Goal: Task Accomplishment & Management: Complete application form

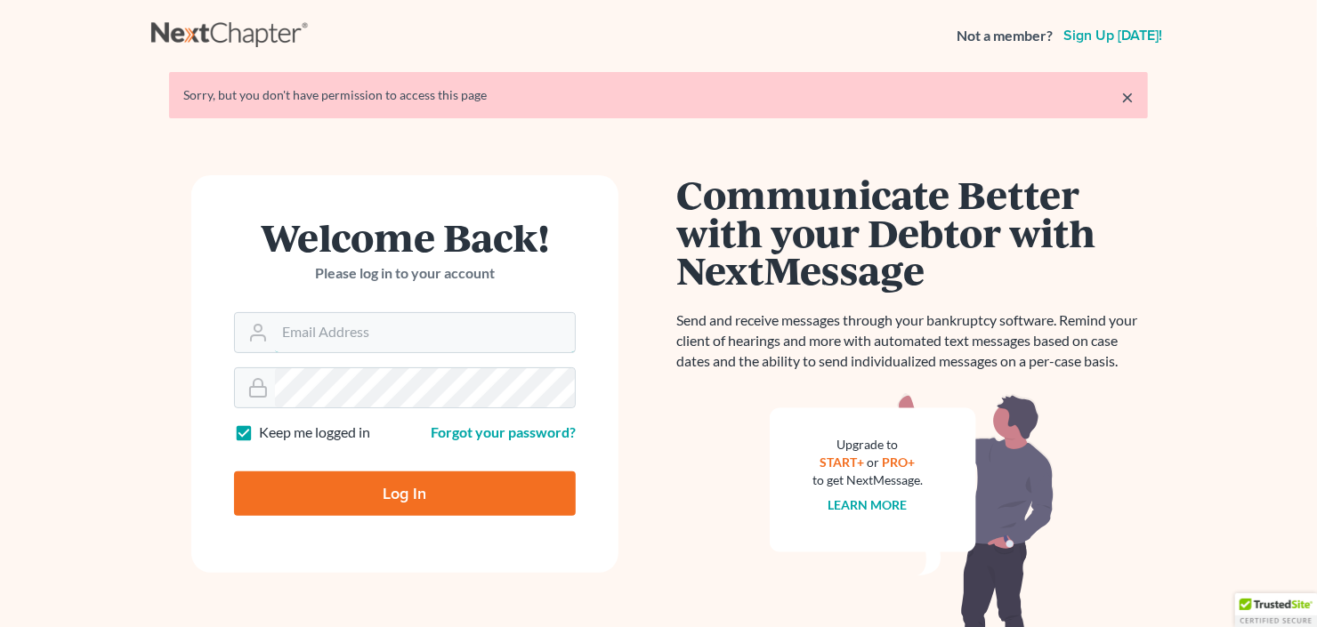
type input "[EMAIL_ADDRESS][DOMAIN_NAME]"
click at [390, 487] on input "Log In" at bounding box center [405, 493] width 342 height 44
type input "Thinking..."
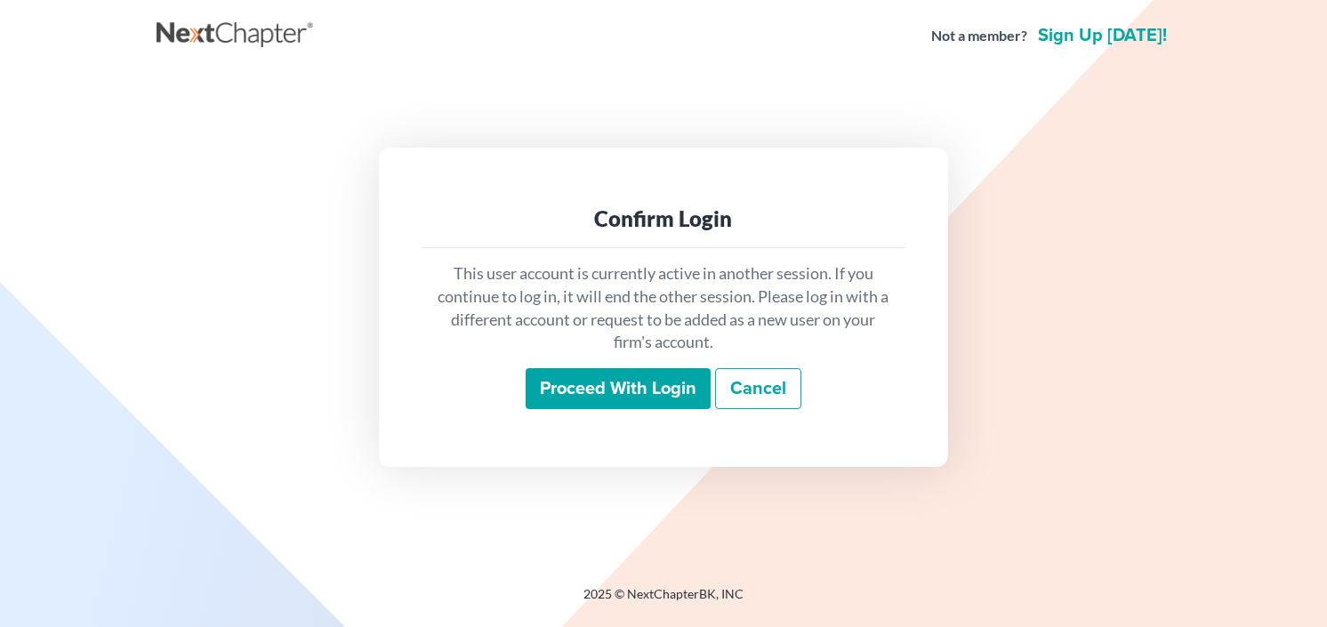
click at [591, 375] on input "Proceed with login" at bounding box center [618, 388] width 185 height 41
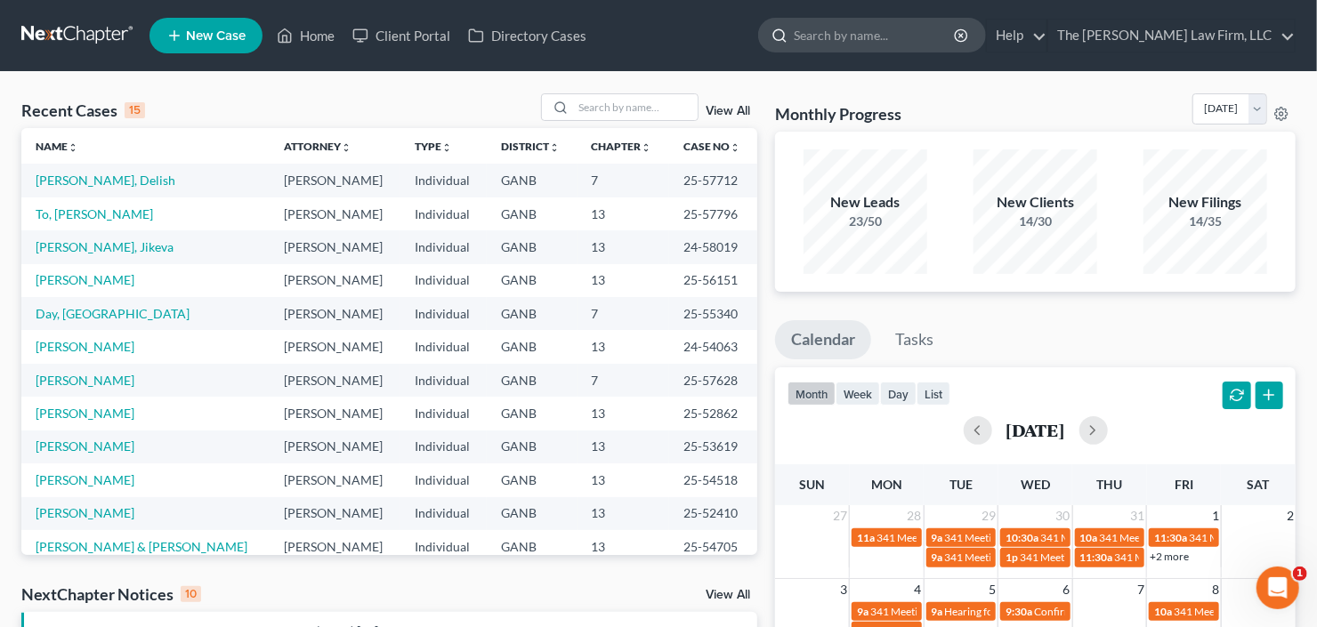
click at [914, 33] on input "search" at bounding box center [875, 35] width 163 height 33
type input "[PERSON_NAME]"
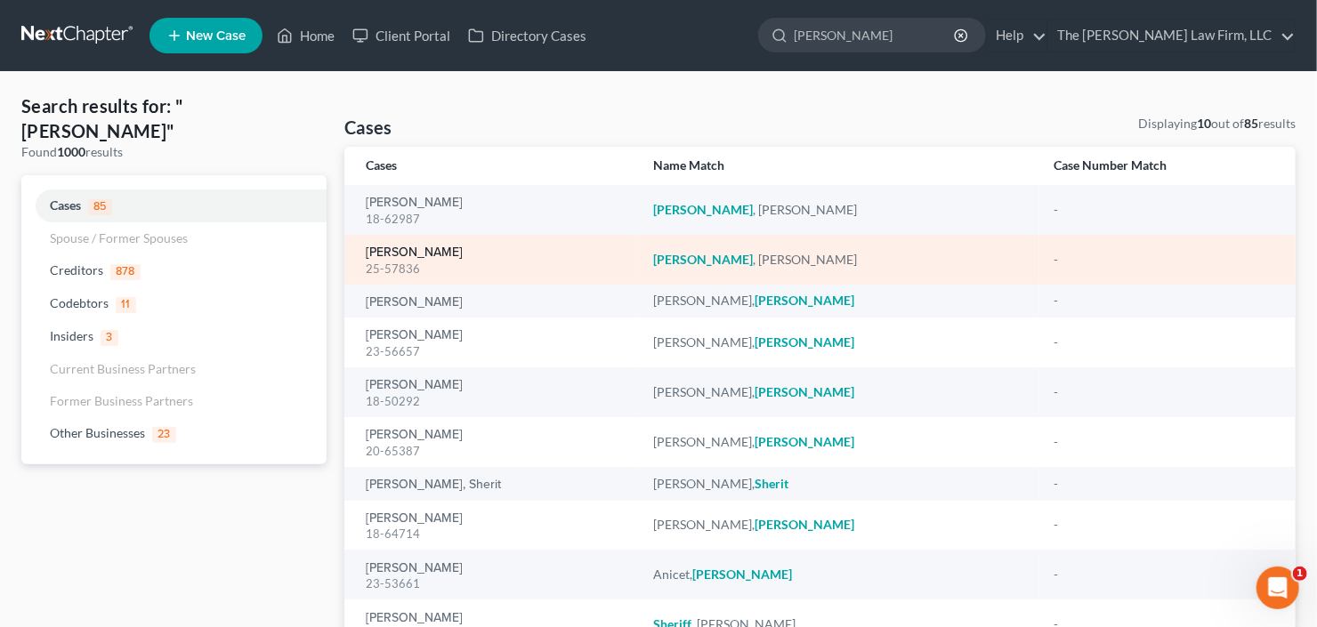
click at [411, 249] on link "[PERSON_NAME]" at bounding box center [414, 252] width 97 height 12
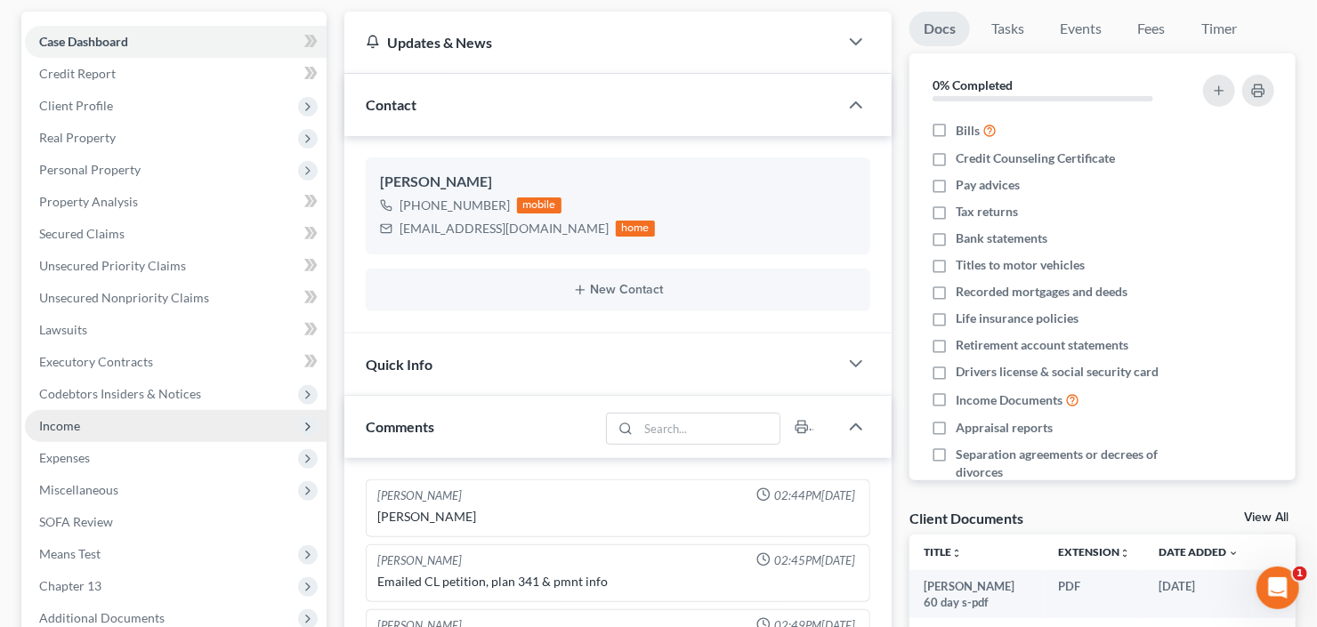
scroll to position [214, 0]
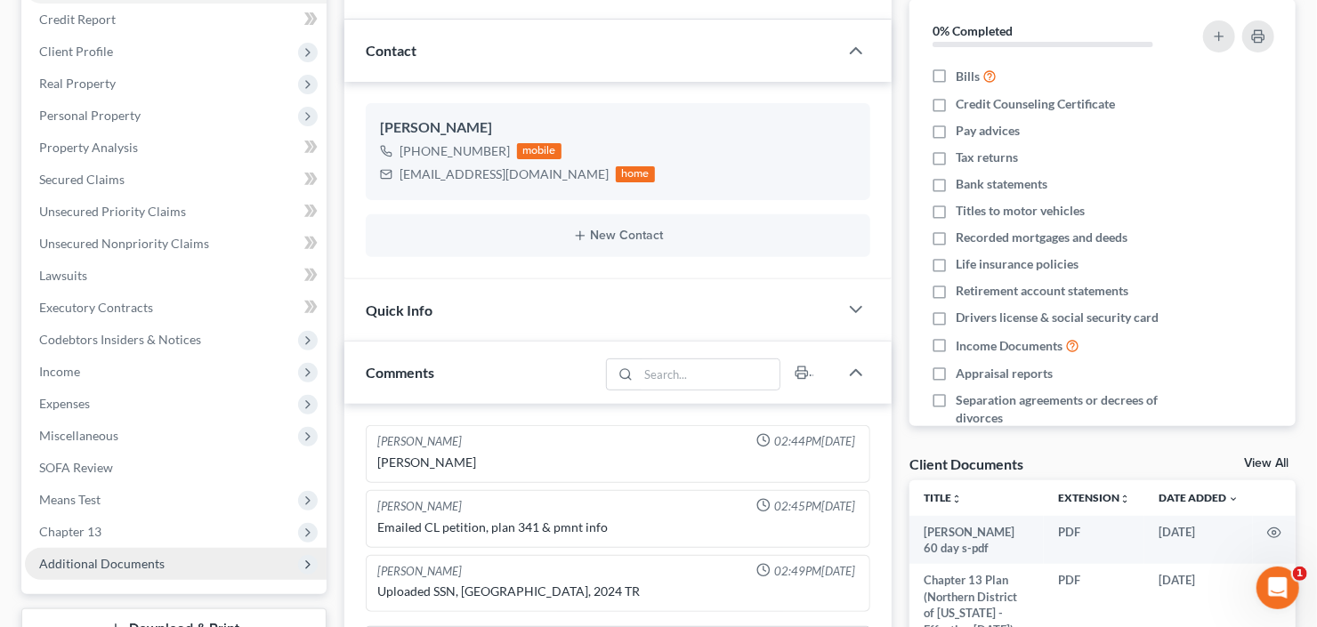
click at [81, 561] on span "Additional Documents" at bounding box center [101, 563] width 125 height 15
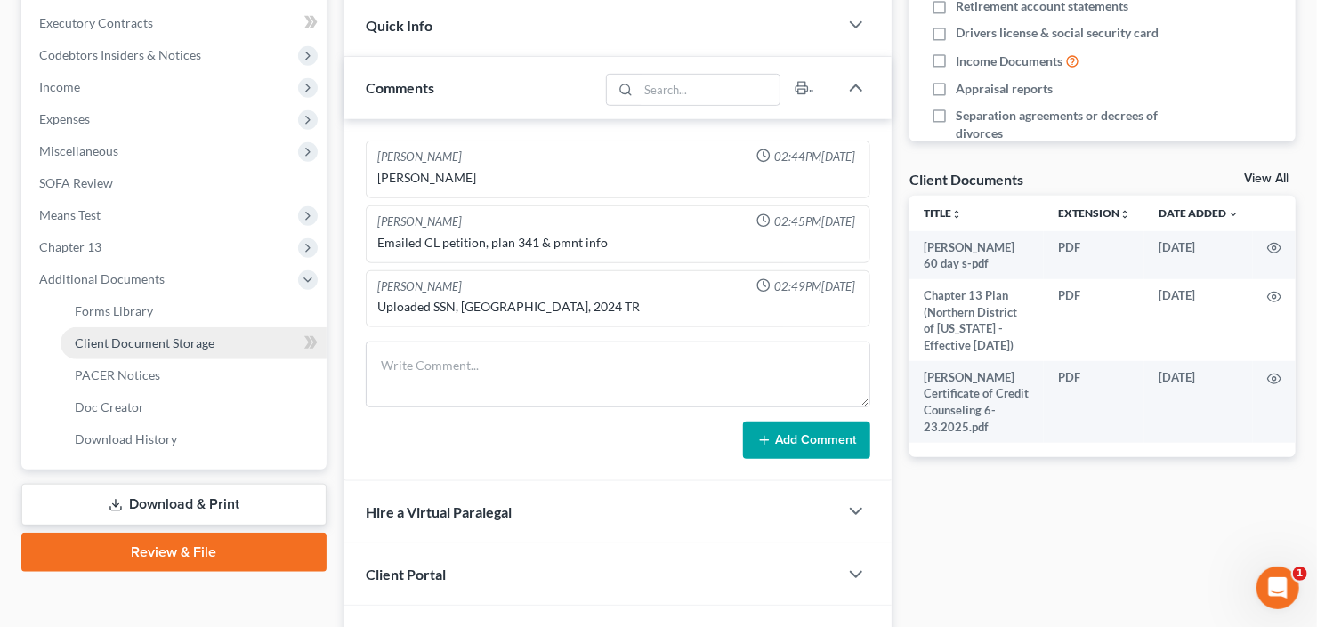
click at [128, 348] on span "Client Document Storage" at bounding box center [145, 342] width 140 height 15
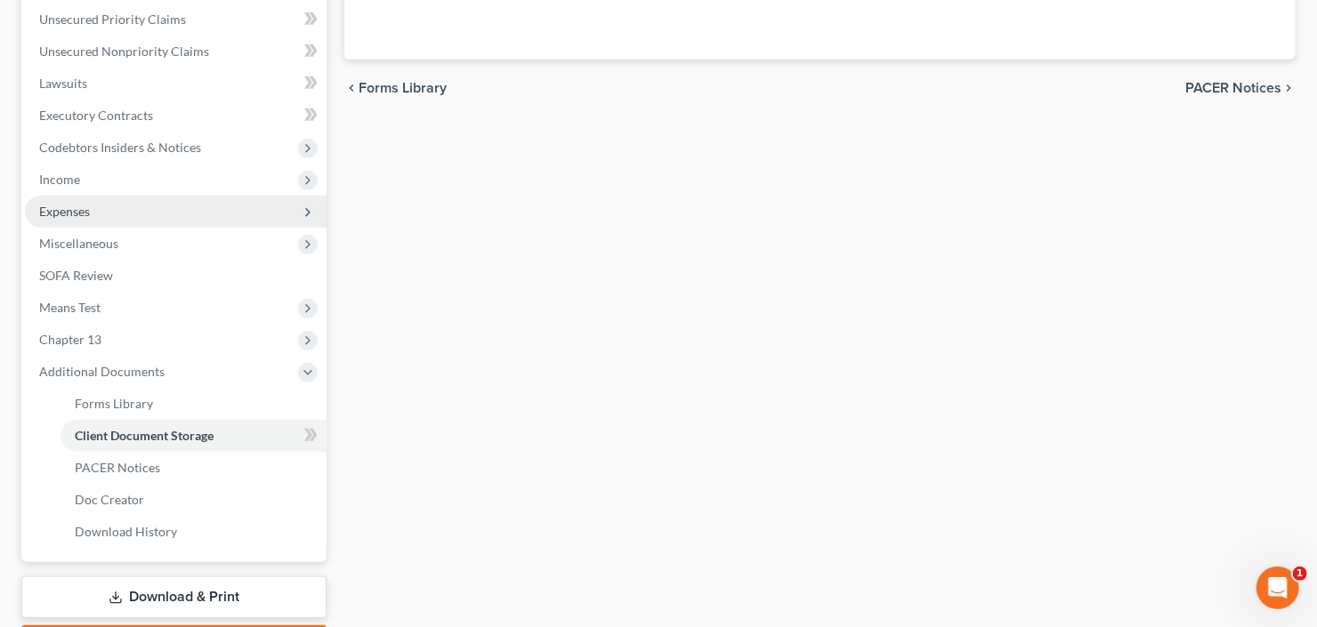
select select "5"
select select "0"
select select "35"
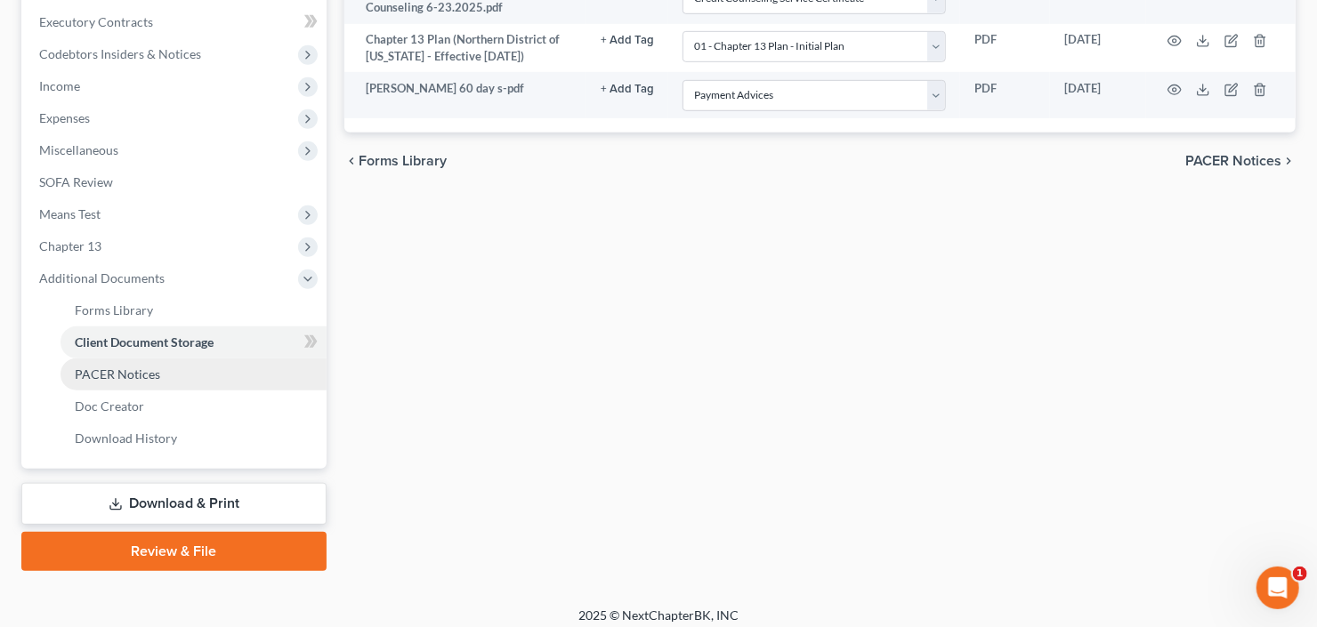
scroll to position [507, 0]
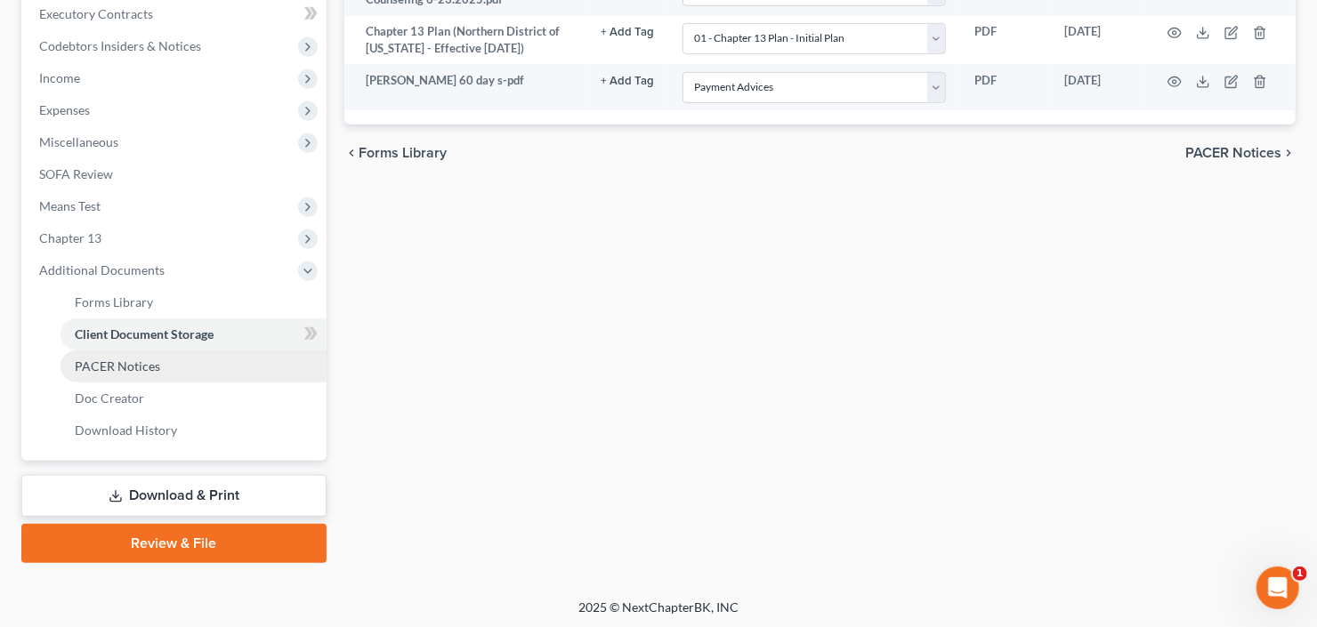
click at [133, 359] on span "PACER Notices" at bounding box center [117, 366] width 85 height 15
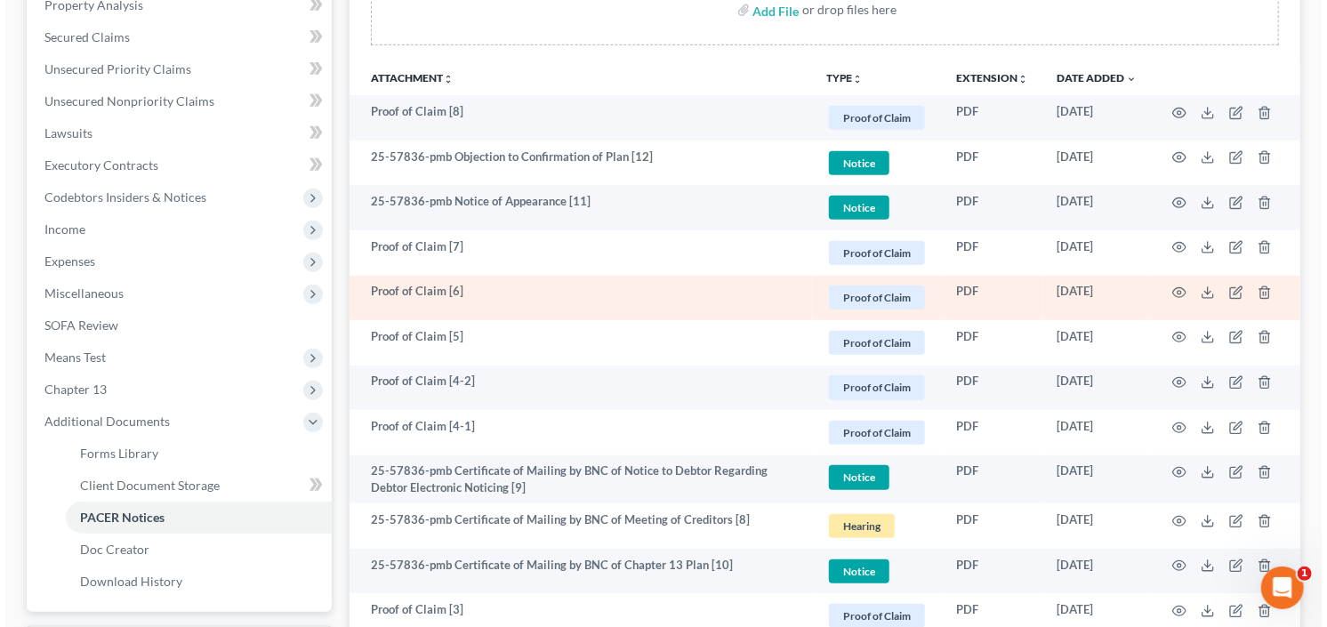
scroll to position [214, 0]
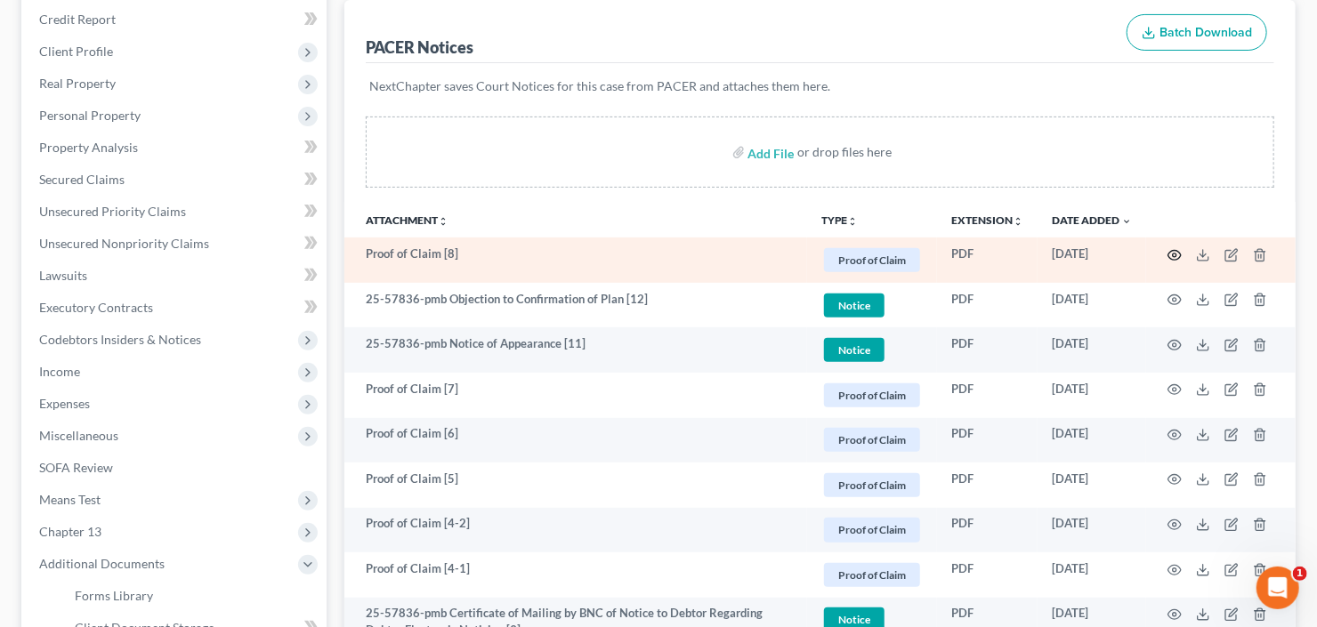
click at [1177, 250] on icon "button" at bounding box center [1174, 255] width 13 height 10
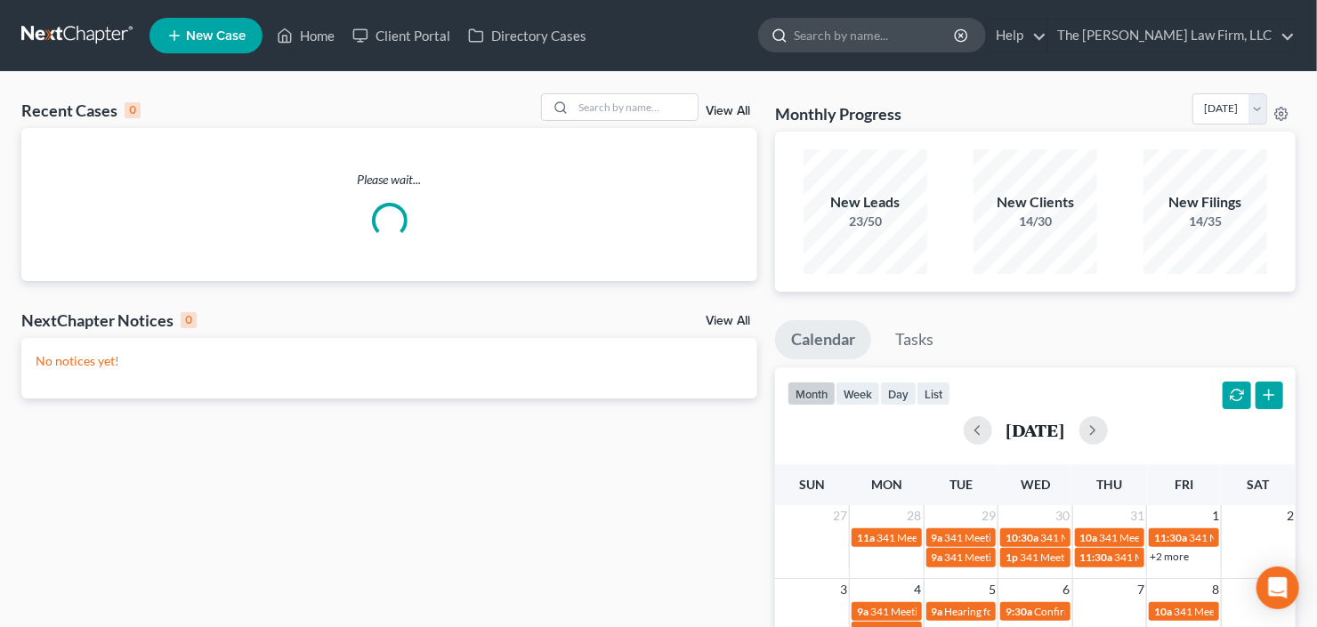
click at [956, 44] on input "search" at bounding box center [875, 35] width 163 height 33
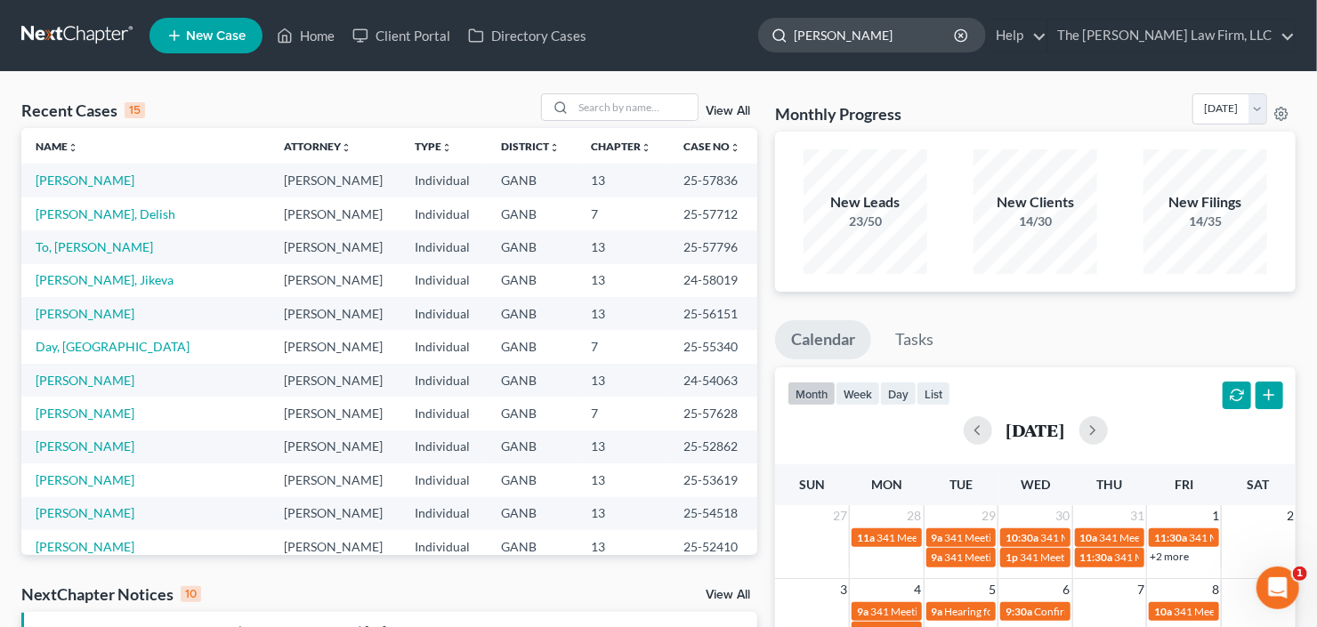
type input "[PERSON_NAME]"
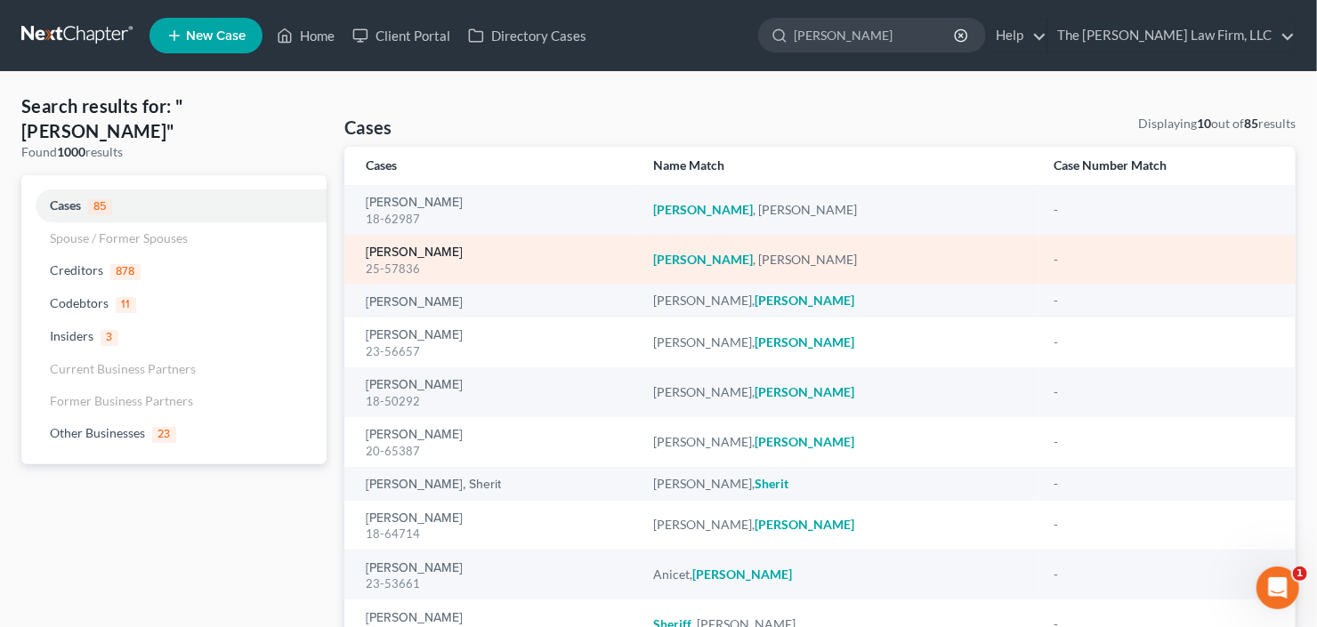
click at [385, 259] on link "[PERSON_NAME]" at bounding box center [414, 252] width 97 height 12
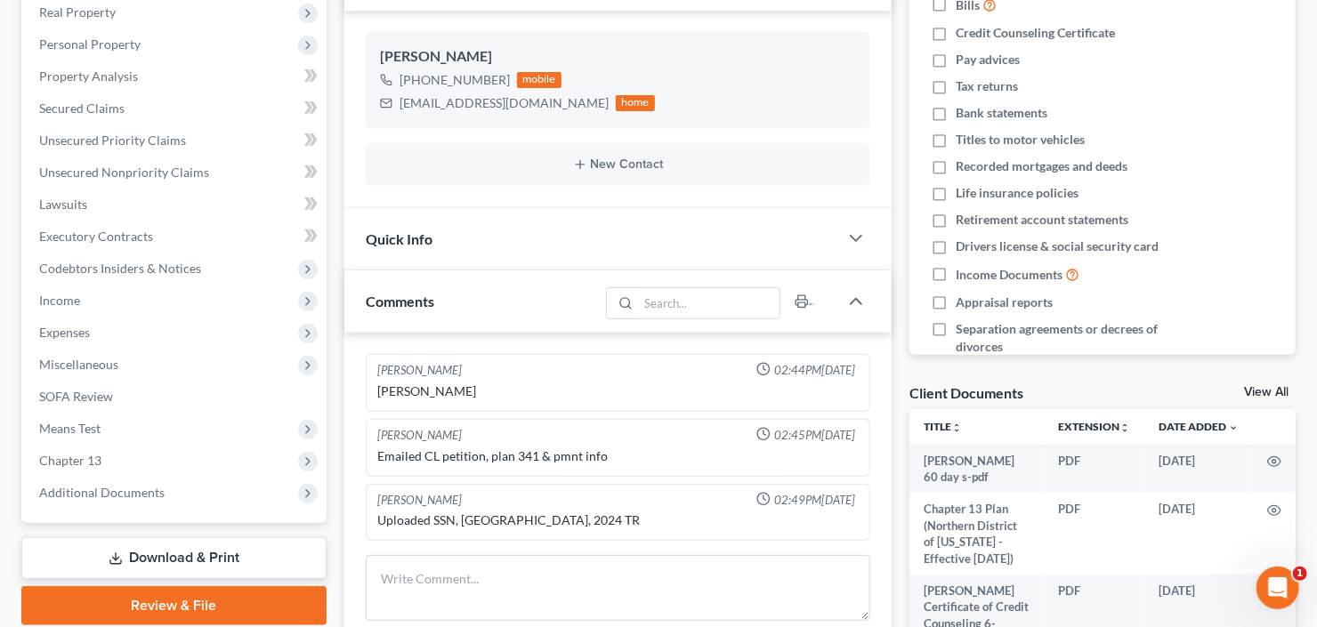
scroll to position [427, 0]
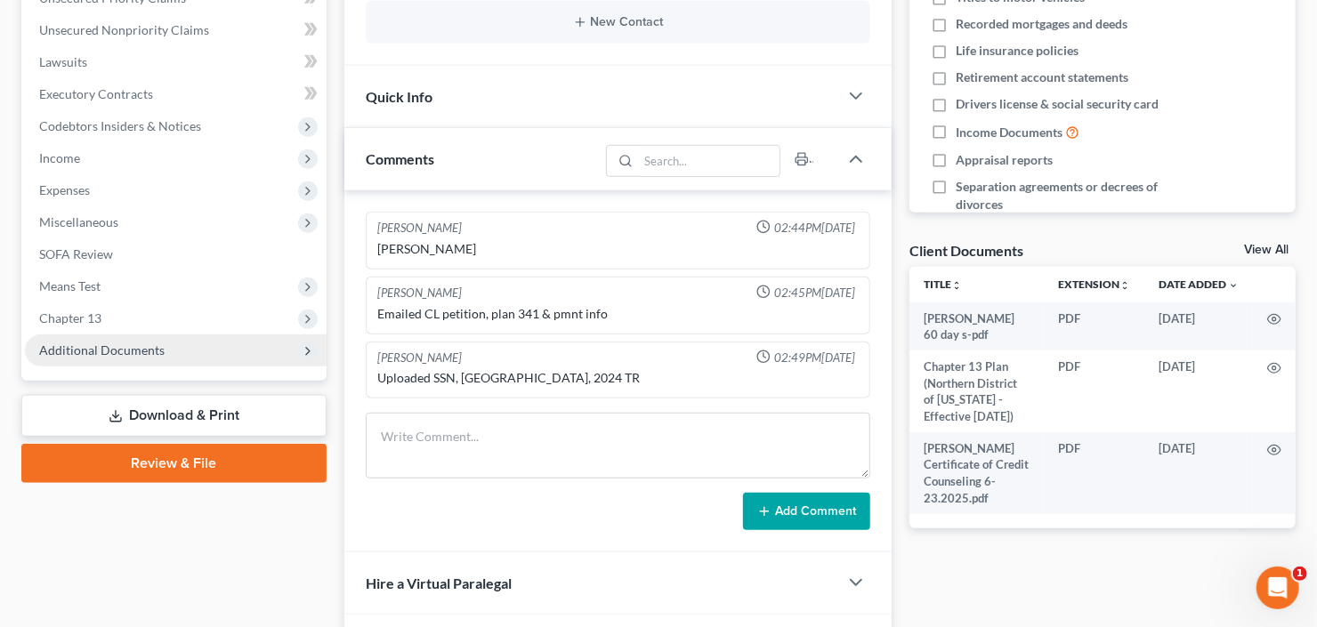
click at [109, 348] on span "Additional Documents" at bounding box center [101, 350] width 125 height 15
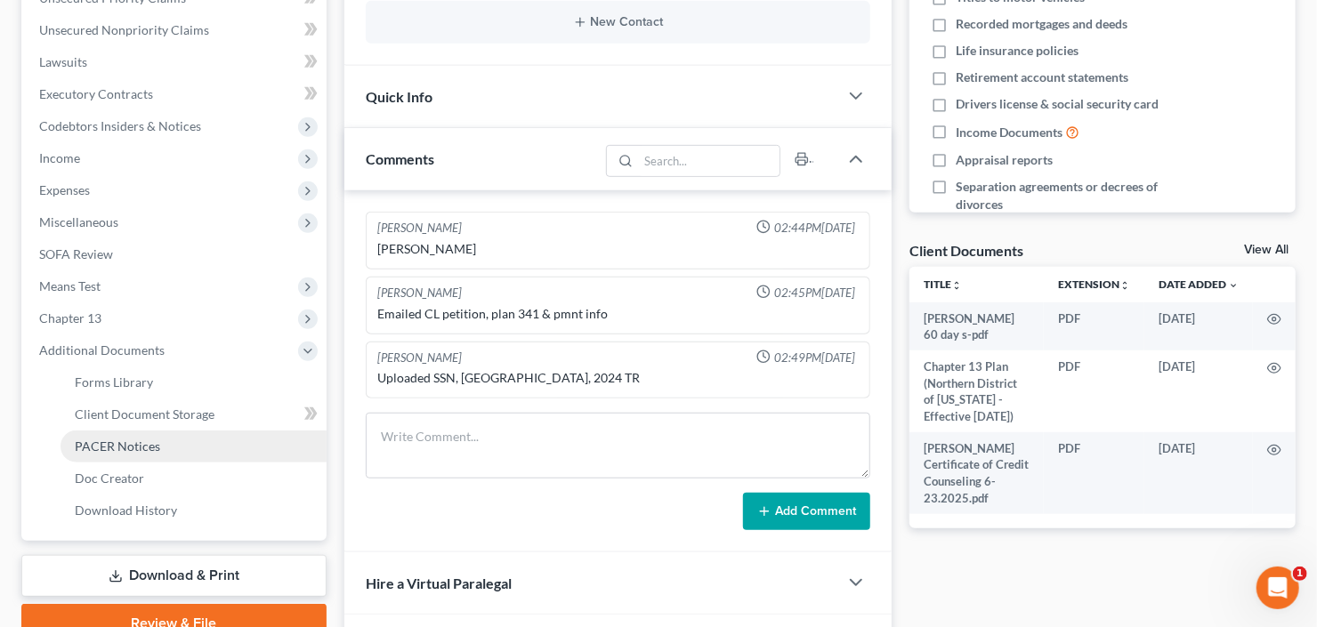
click at [127, 449] on span "PACER Notices" at bounding box center [117, 446] width 85 height 15
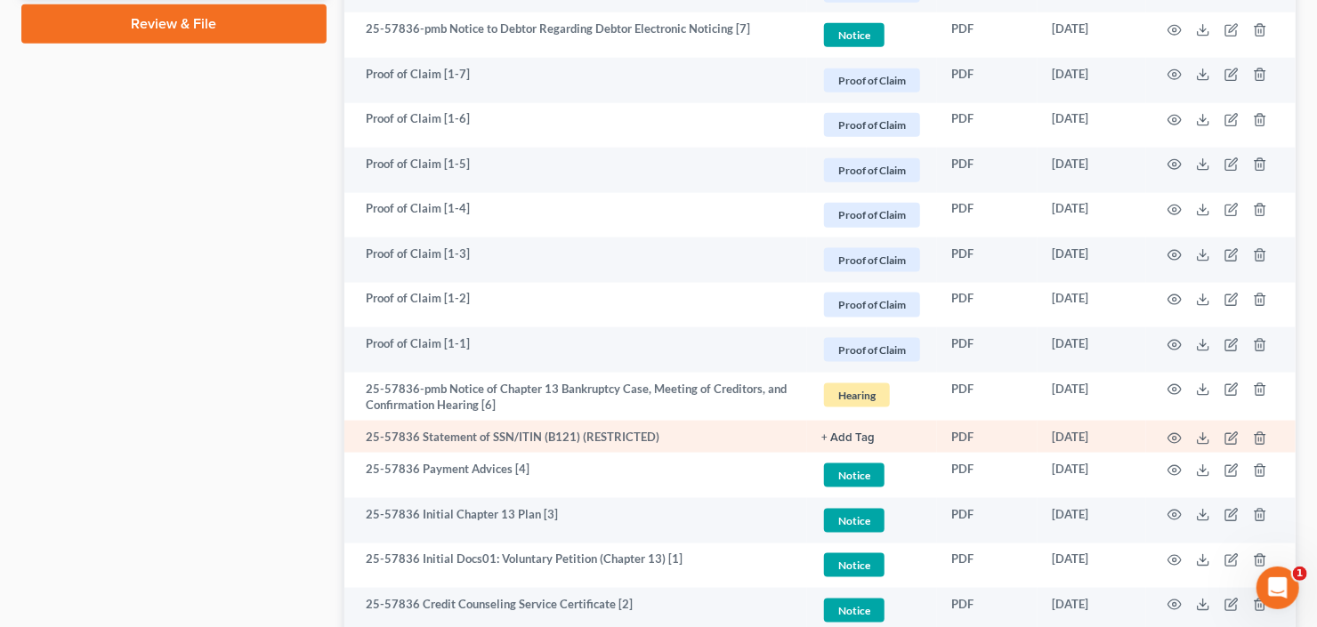
scroll to position [1169, 0]
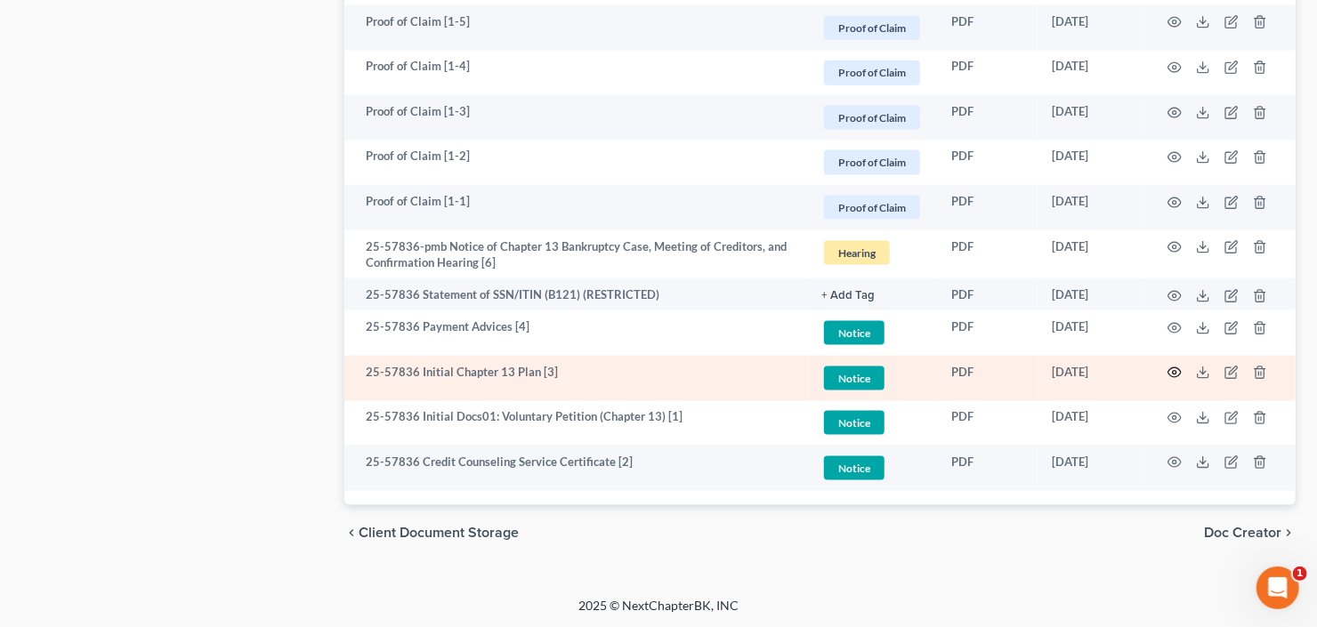
click at [1174, 372] on circle "button" at bounding box center [1175, 373] width 4 height 4
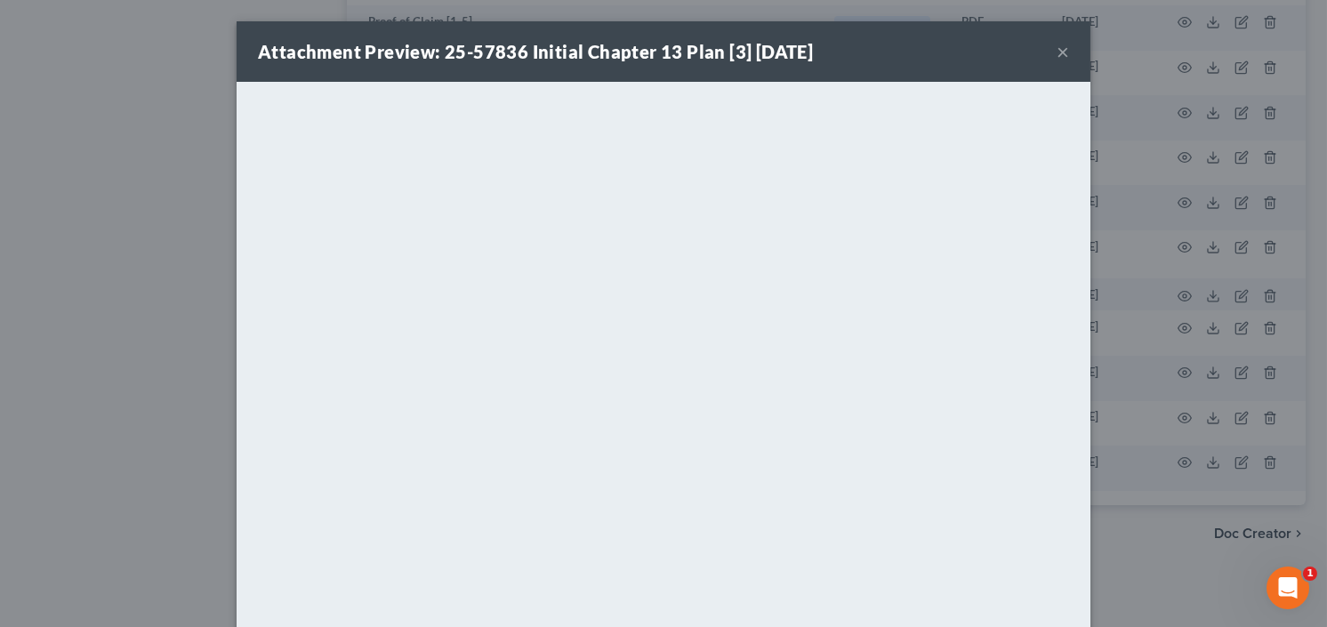
click at [1057, 45] on button "×" at bounding box center [1063, 51] width 12 height 21
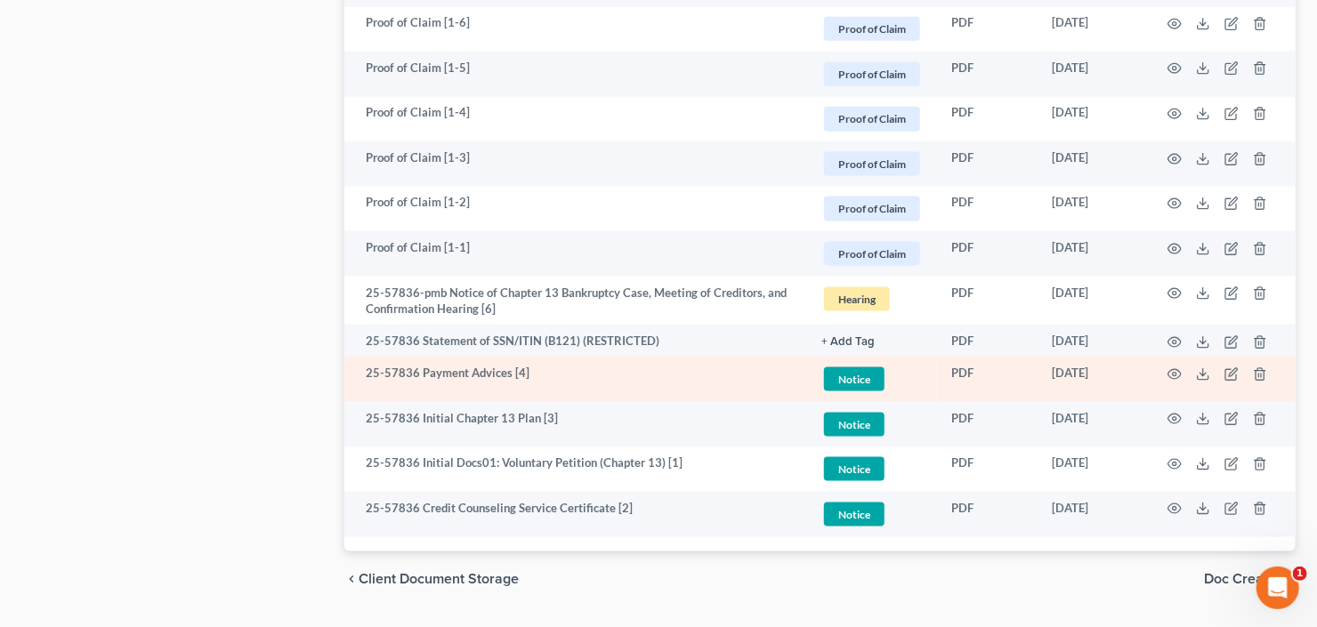
scroll to position [1098, 0]
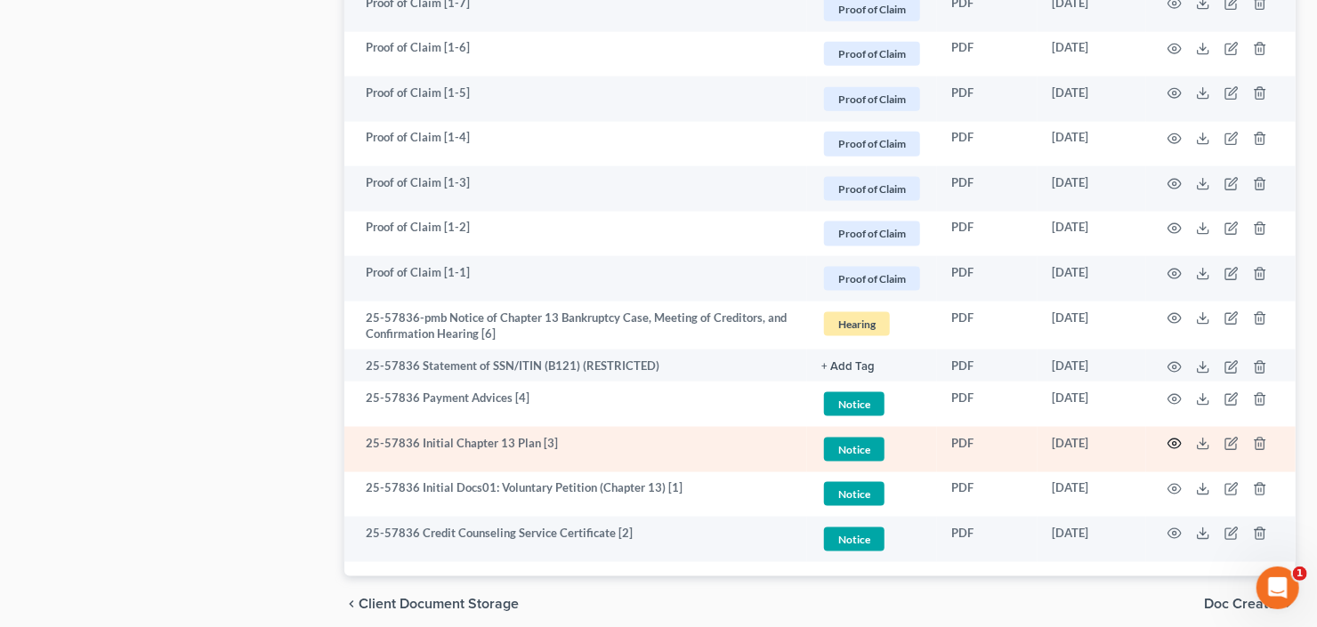
click at [1169, 443] on icon "button" at bounding box center [1174, 444] width 14 height 14
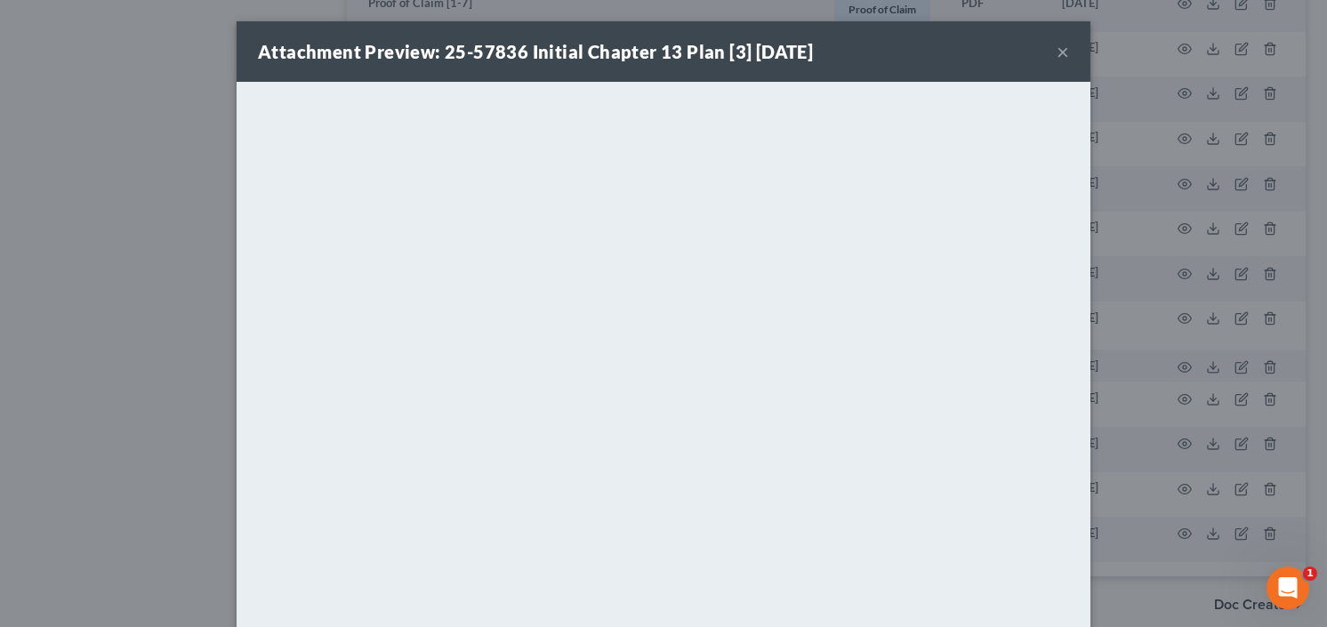
click at [1057, 52] on button "×" at bounding box center [1063, 51] width 12 height 21
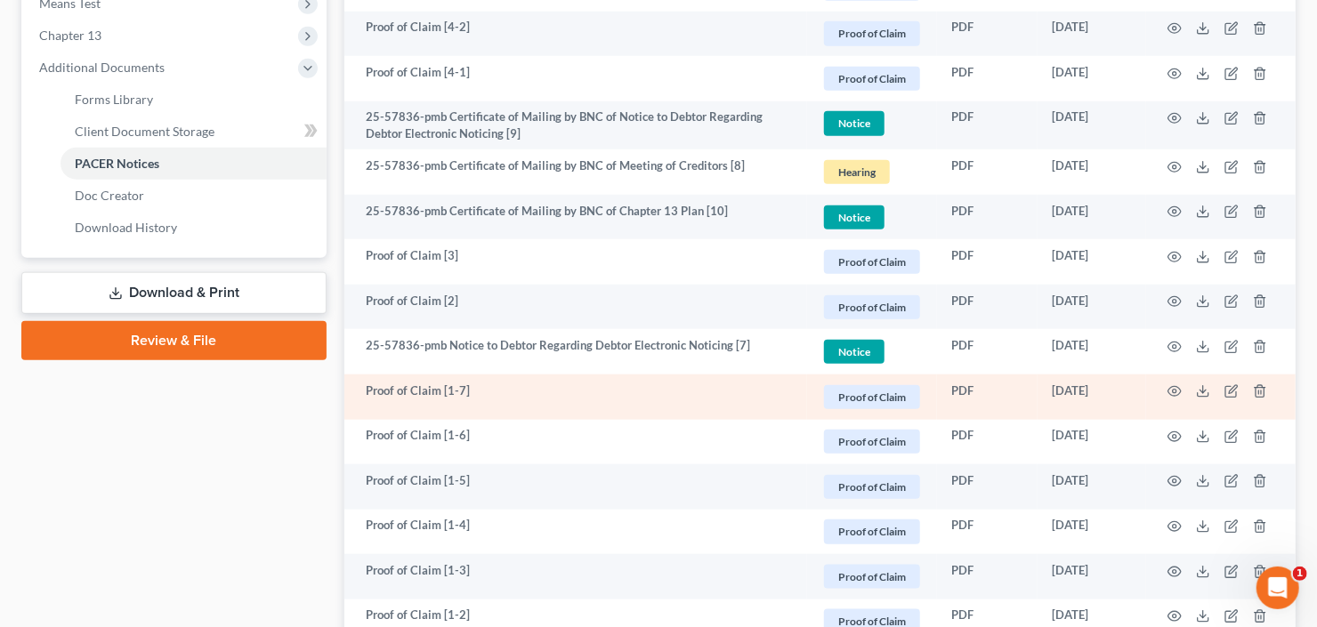
scroll to position [315, 0]
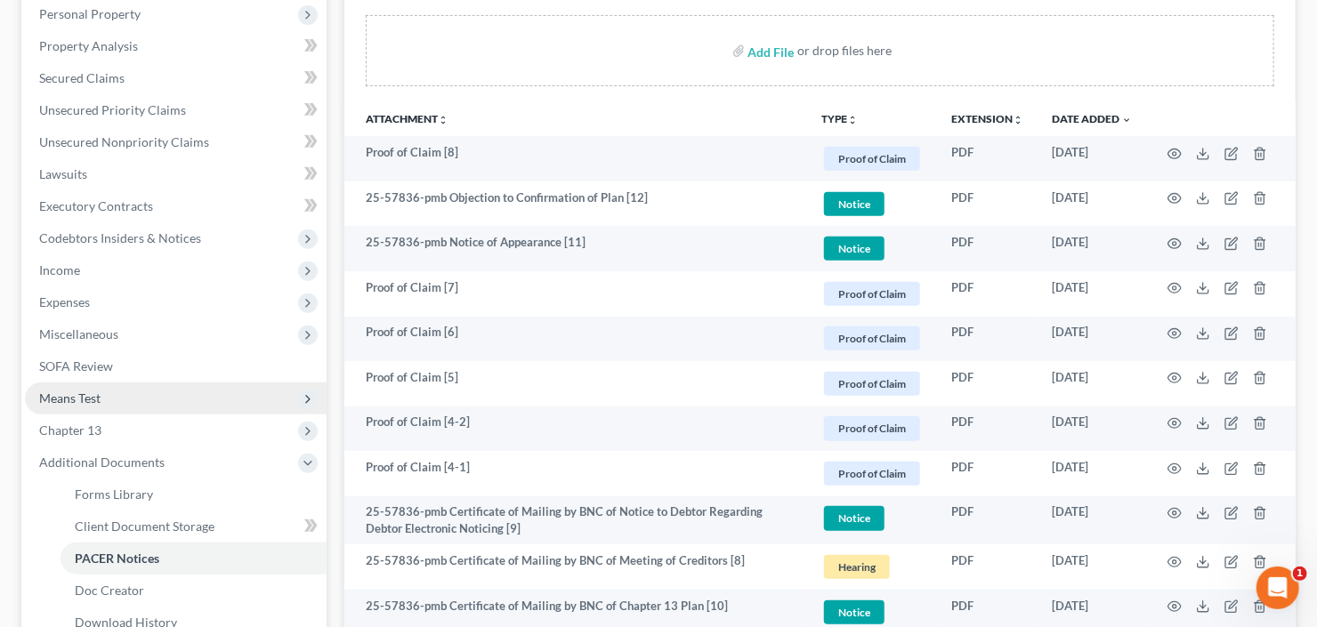
click at [101, 391] on span "Means Test" at bounding box center [176, 399] width 302 height 32
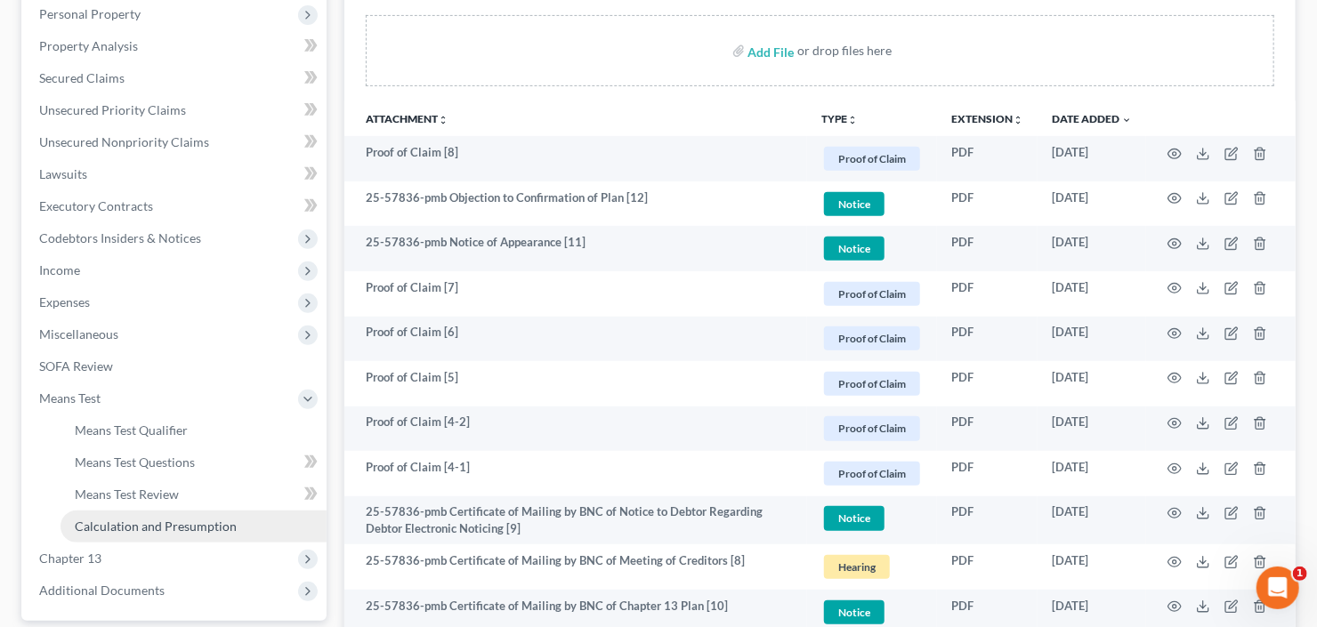
click at [175, 524] on span "Calculation and Presumption" at bounding box center [156, 526] width 162 height 15
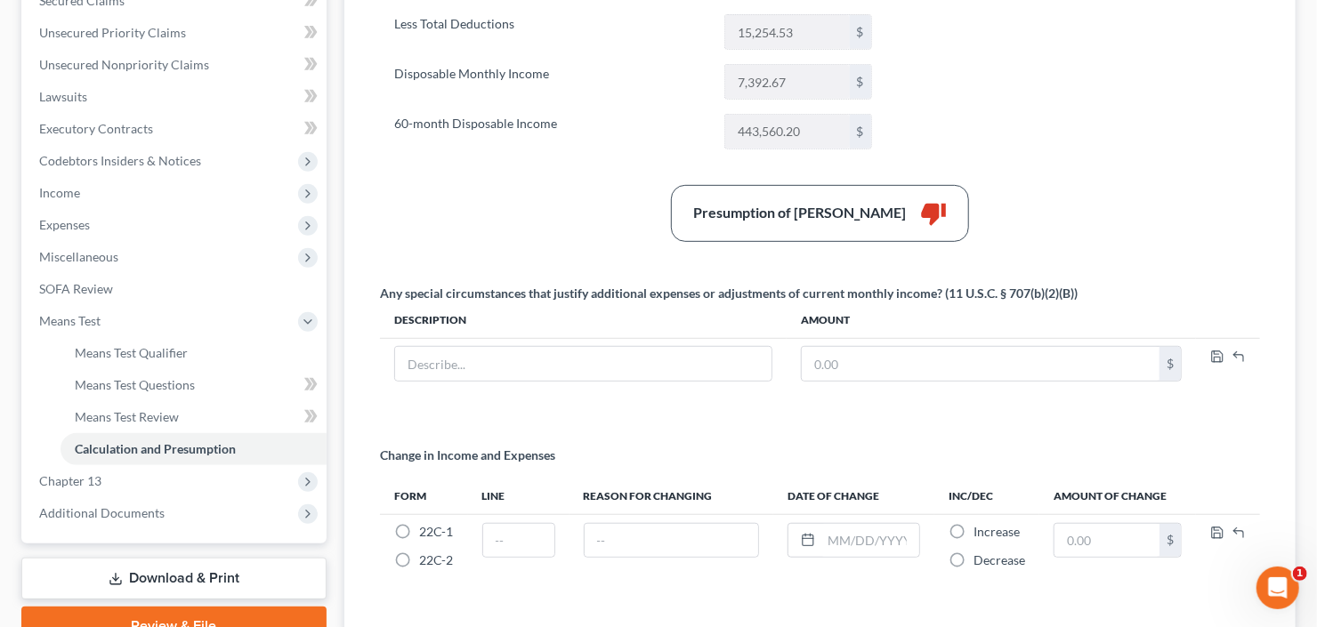
scroll to position [427, 0]
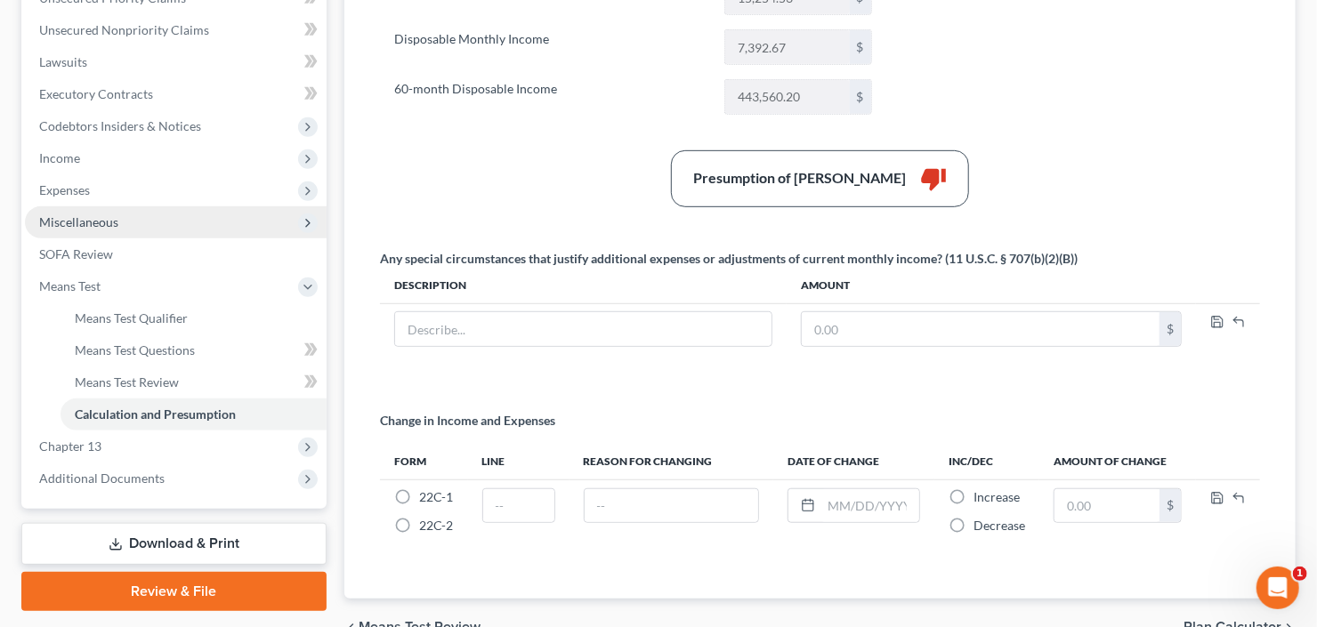
click at [131, 225] on span "Miscellaneous" at bounding box center [176, 222] width 302 height 32
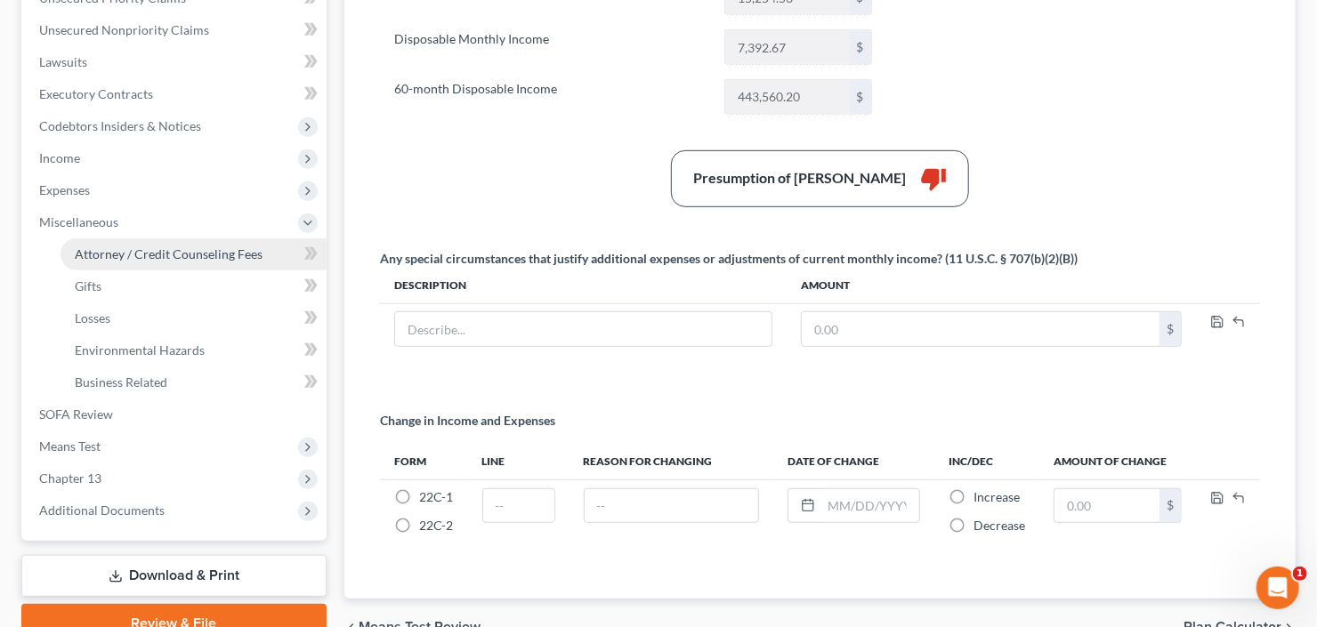
click at [140, 248] on span "Attorney / Credit Counseling Fees" at bounding box center [169, 253] width 188 height 15
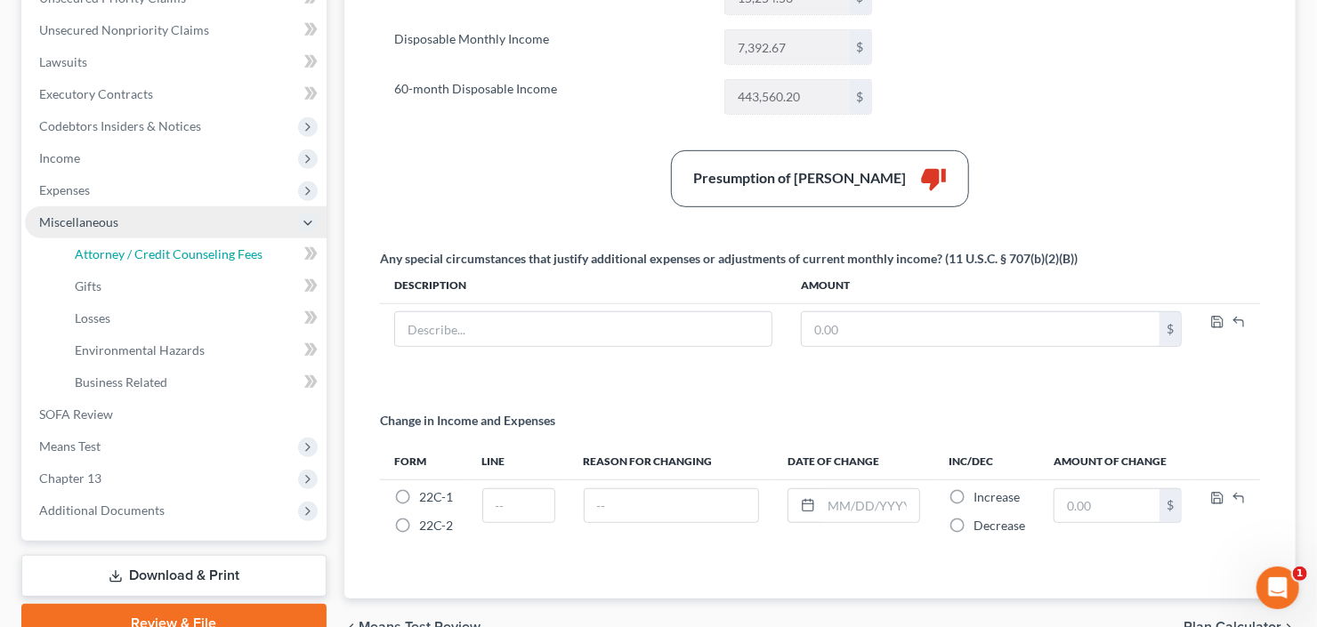
select select "2"
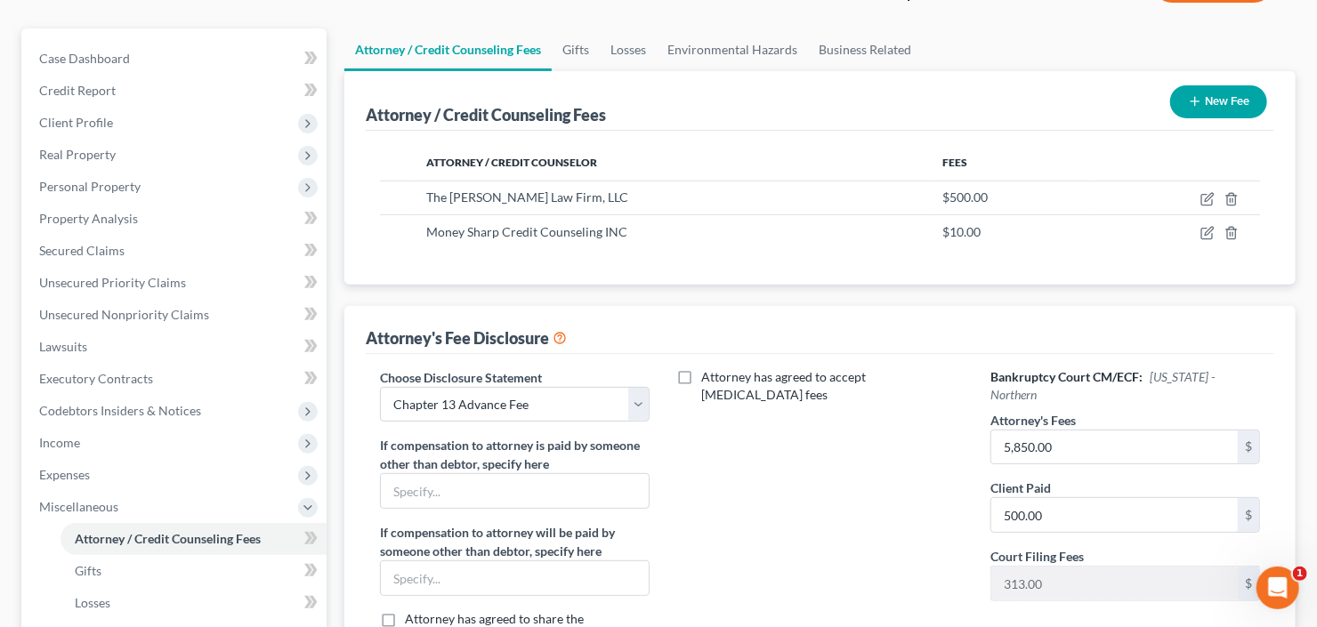
scroll to position [285, 0]
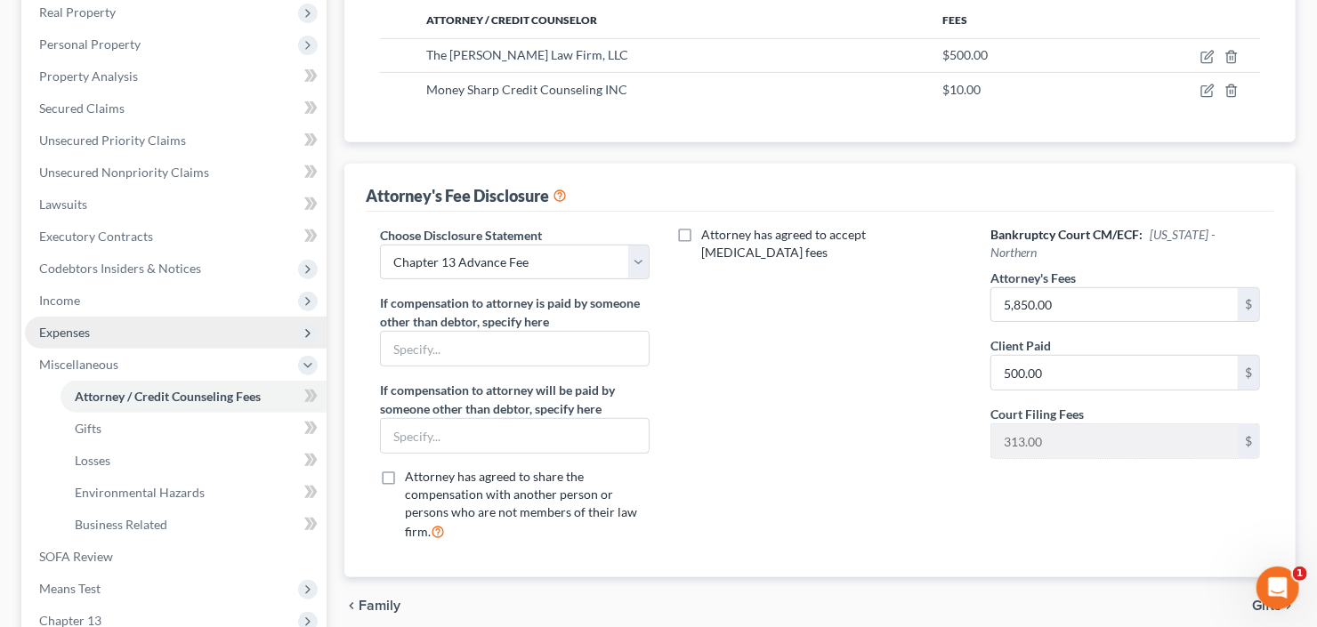
click at [81, 334] on span "Expenses" at bounding box center [64, 332] width 51 height 15
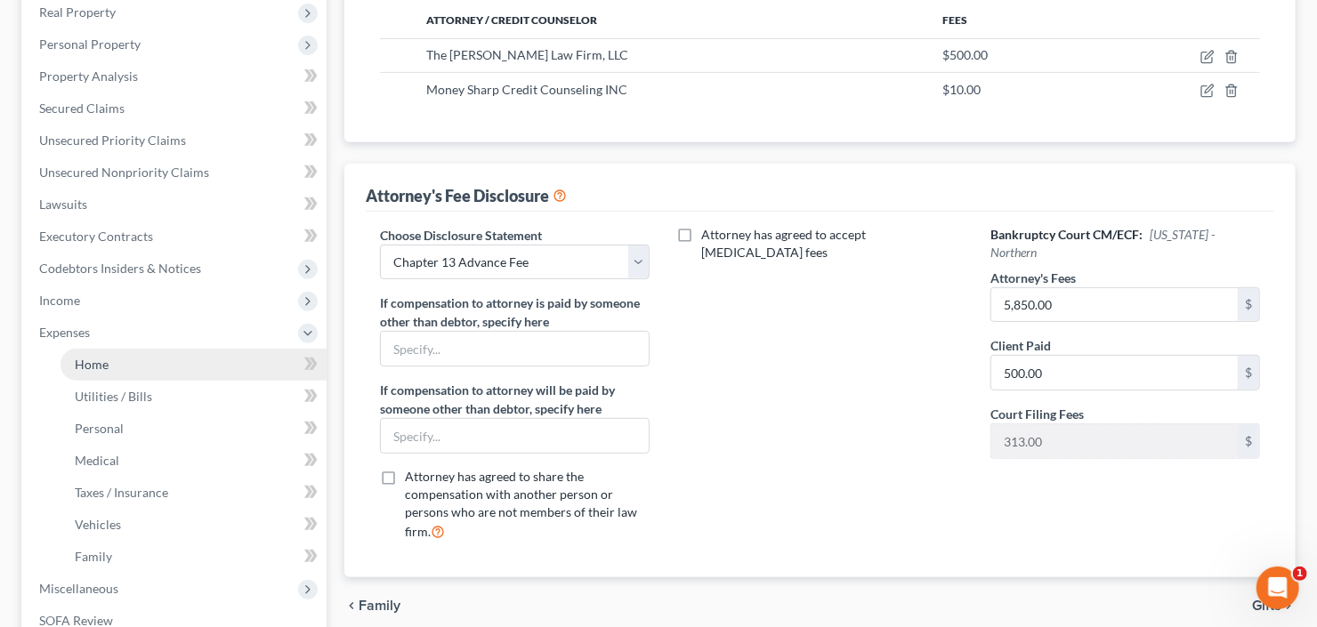
click at [114, 358] on link "Home" at bounding box center [193, 365] width 266 height 32
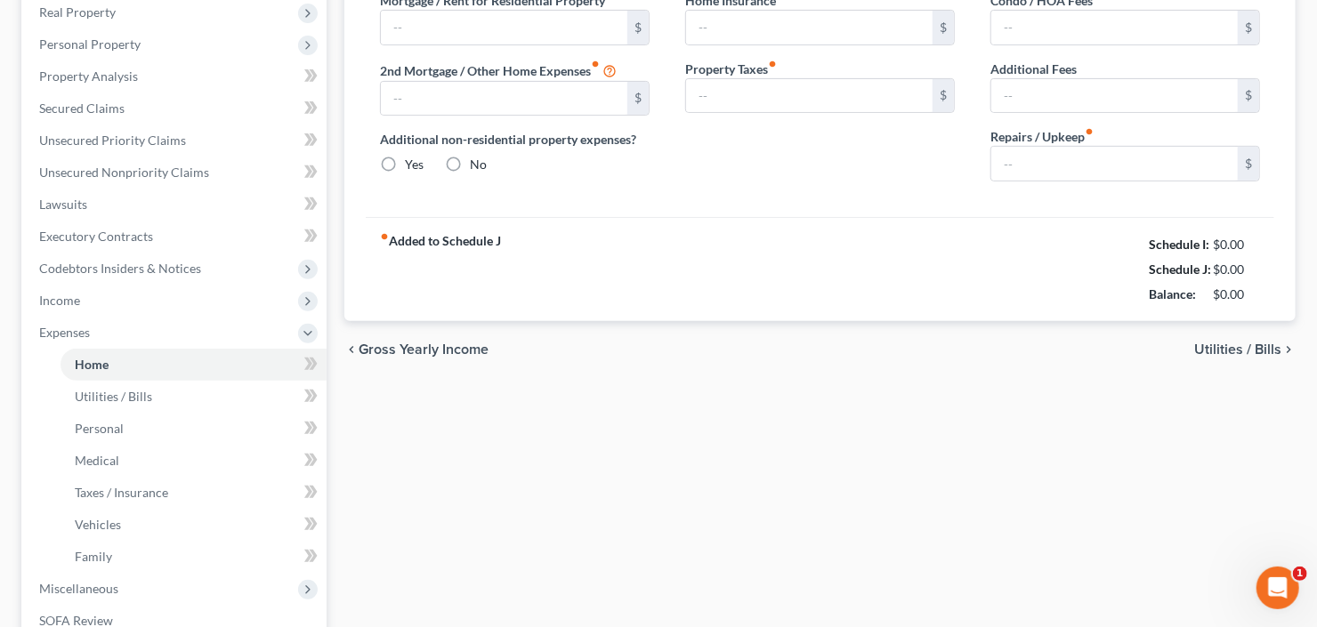
type input "2,835.00"
type input "0.00"
radio input "true"
type input "0.00"
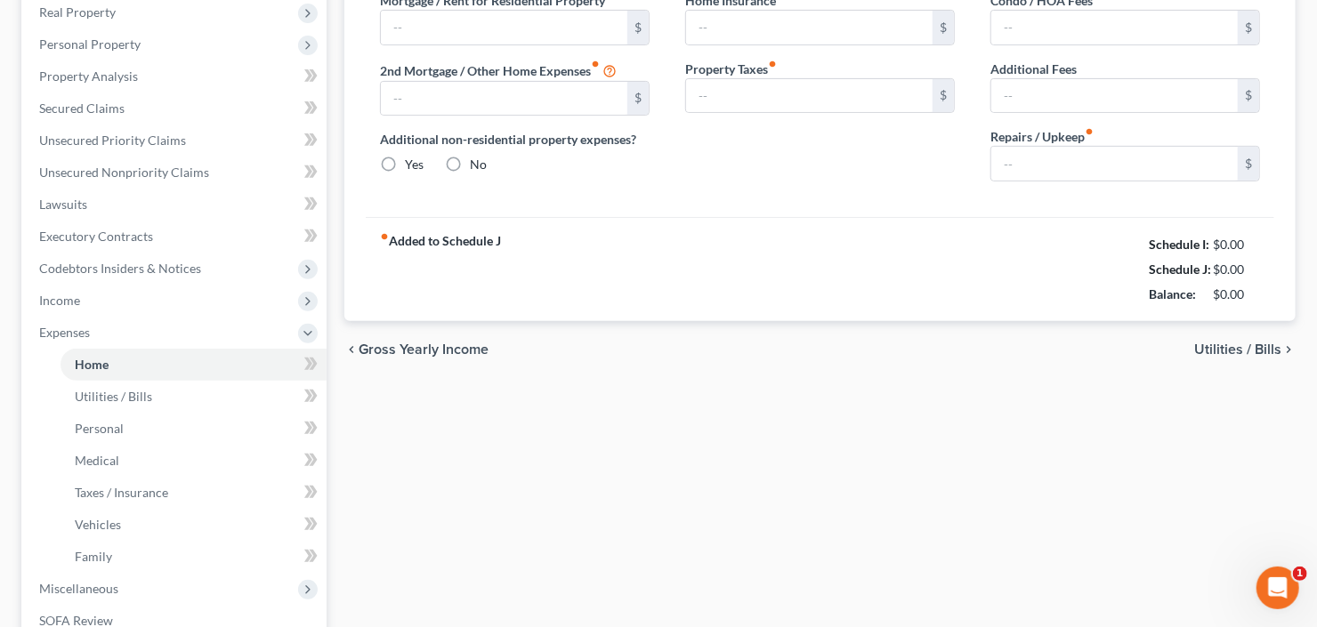
type input "0.00"
type input "200.00"
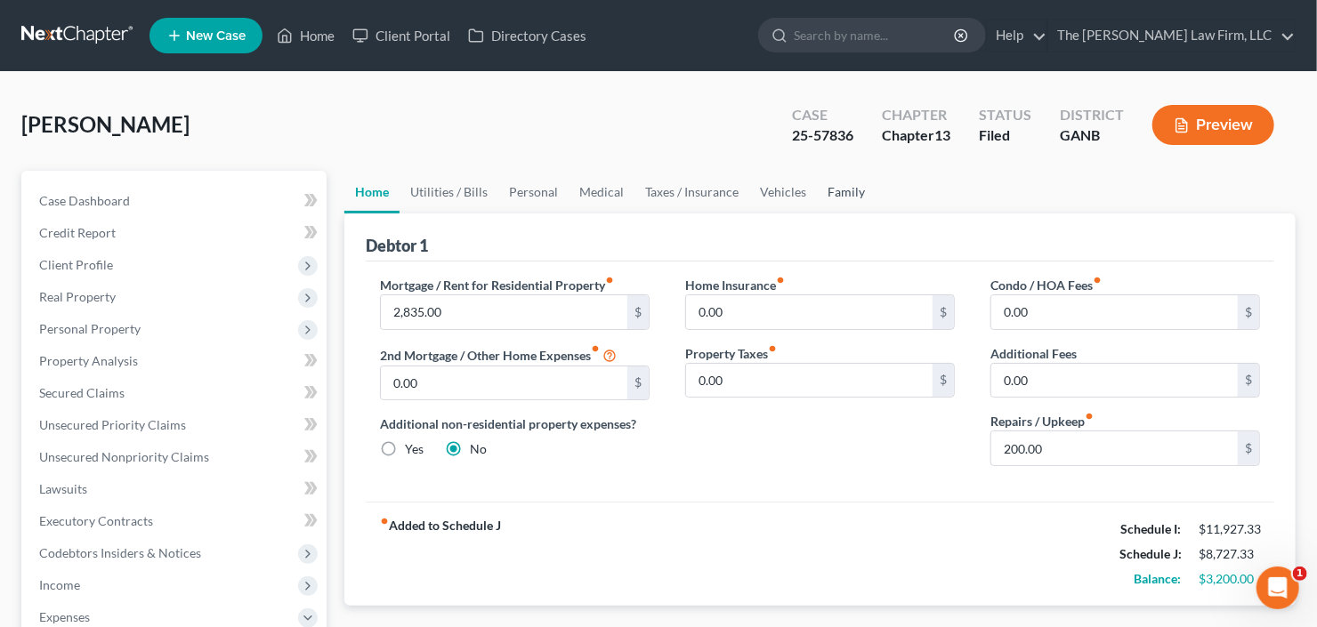
click at [820, 190] on link "Family" at bounding box center [846, 192] width 59 height 43
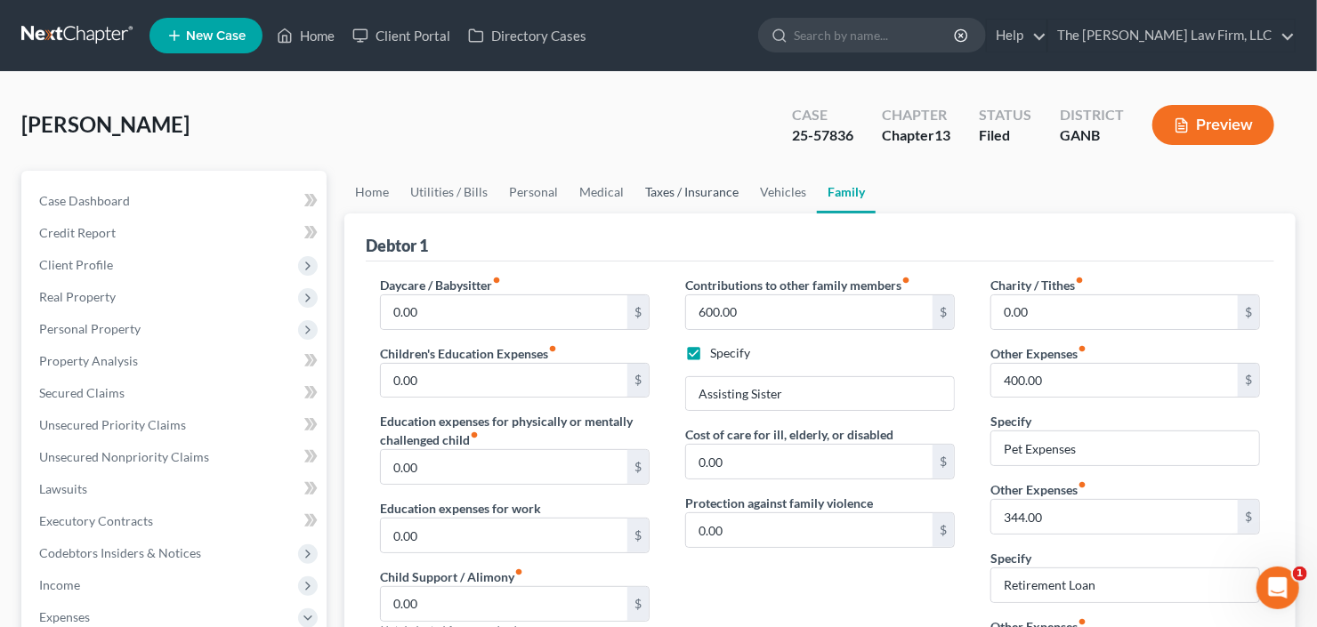
click at [693, 192] on link "Taxes / Insurance" at bounding box center [691, 192] width 115 height 43
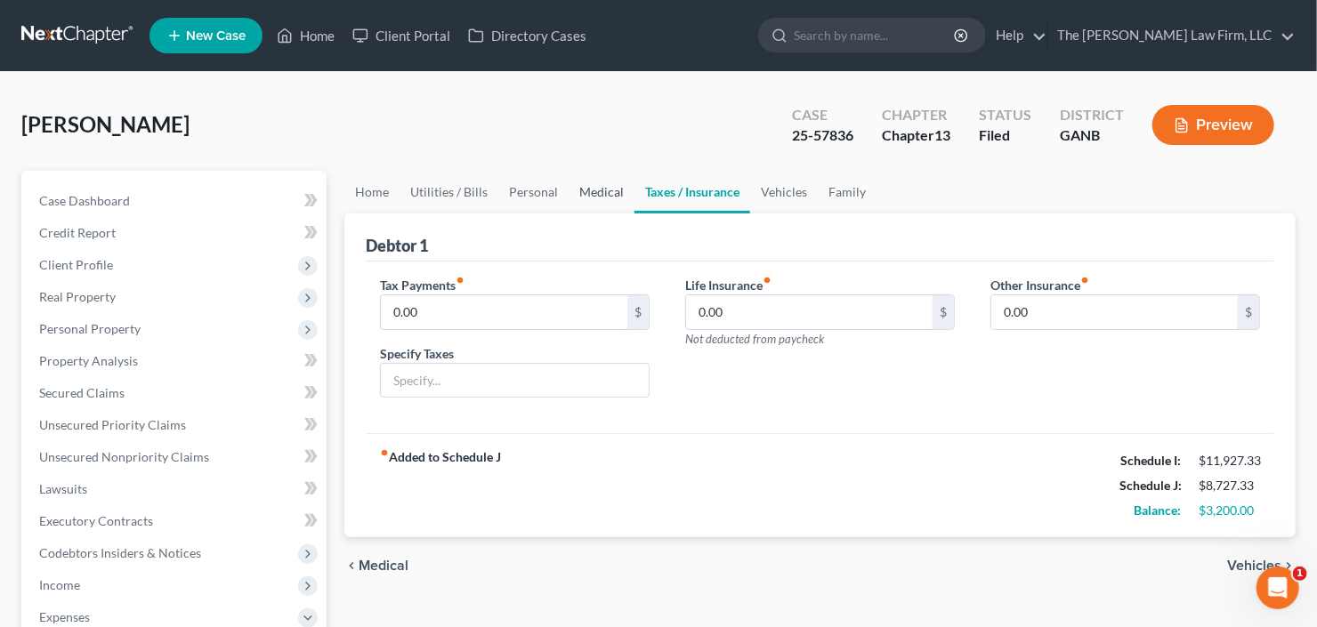
click at [591, 189] on link "Medical" at bounding box center [601, 192] width 66 height 43
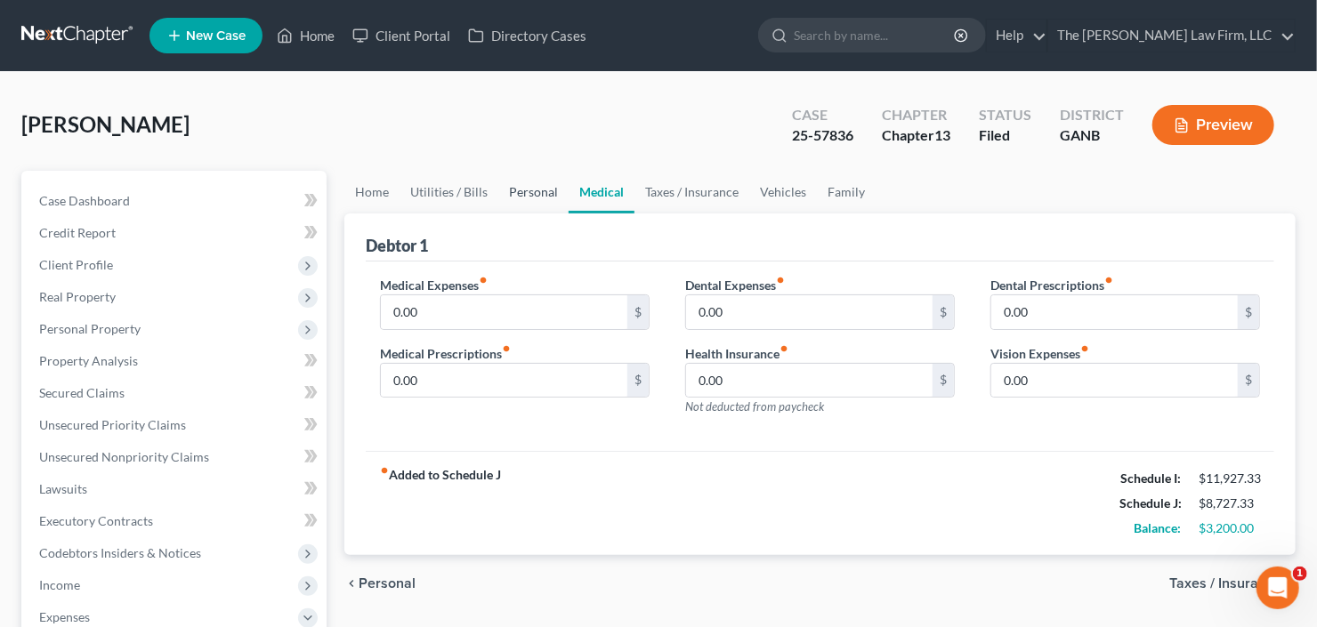
click at [520, 189] on link "Personal" at bounding box center [533, 192] width 70 height 43
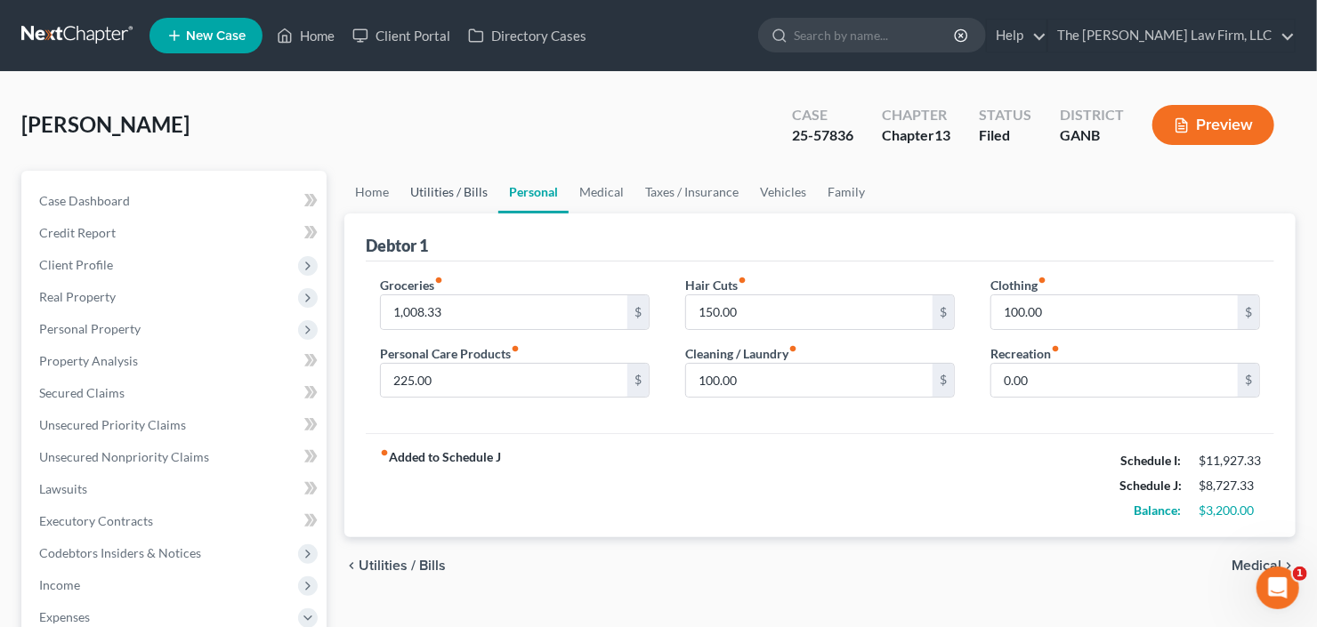
click at [450, 189] on link "Utilities / Bills" at bounding box center [448, 192] width 99 height 43
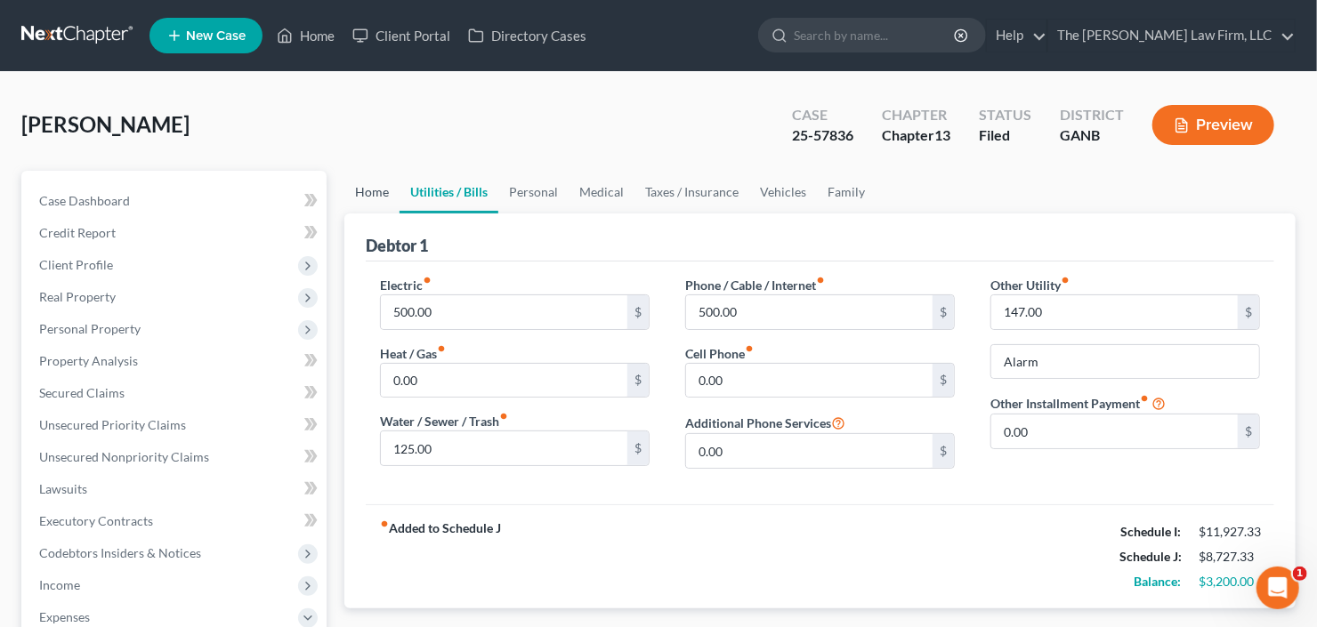
click at [386, 187] on link "Home" at bounding box center [371, 192] width 55 height 43
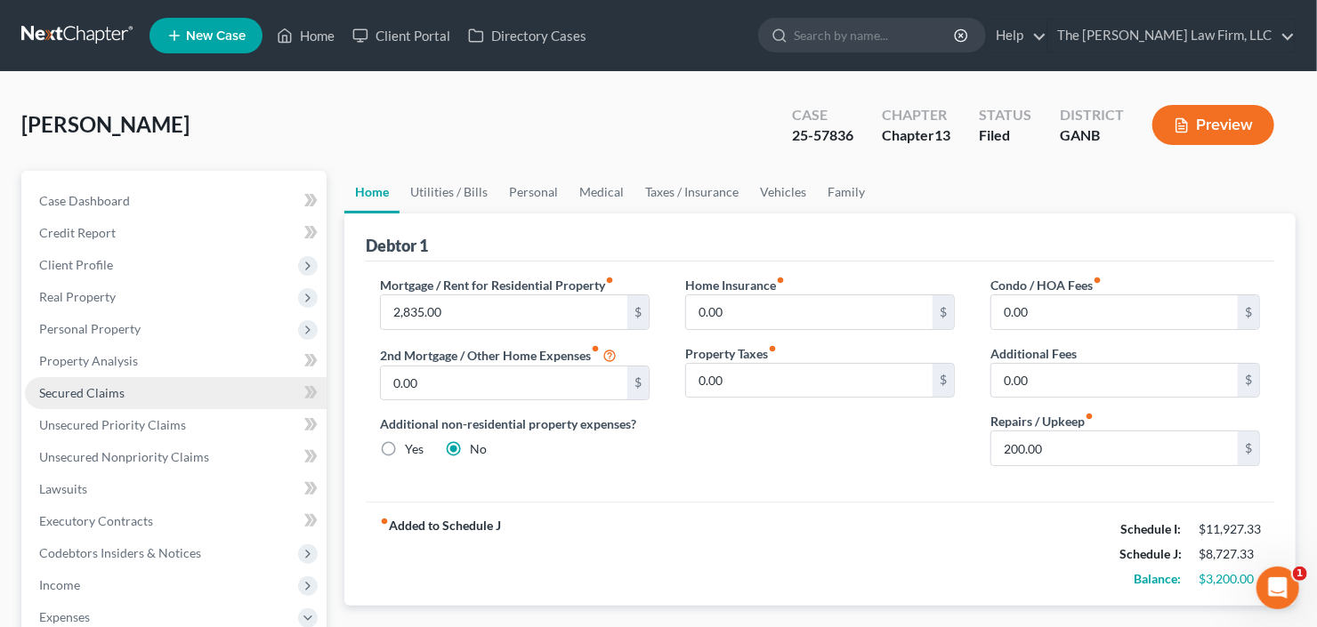
click at [59, 388] on span "Secured Claims" at bounding box center [81, 392] width 85 height 15
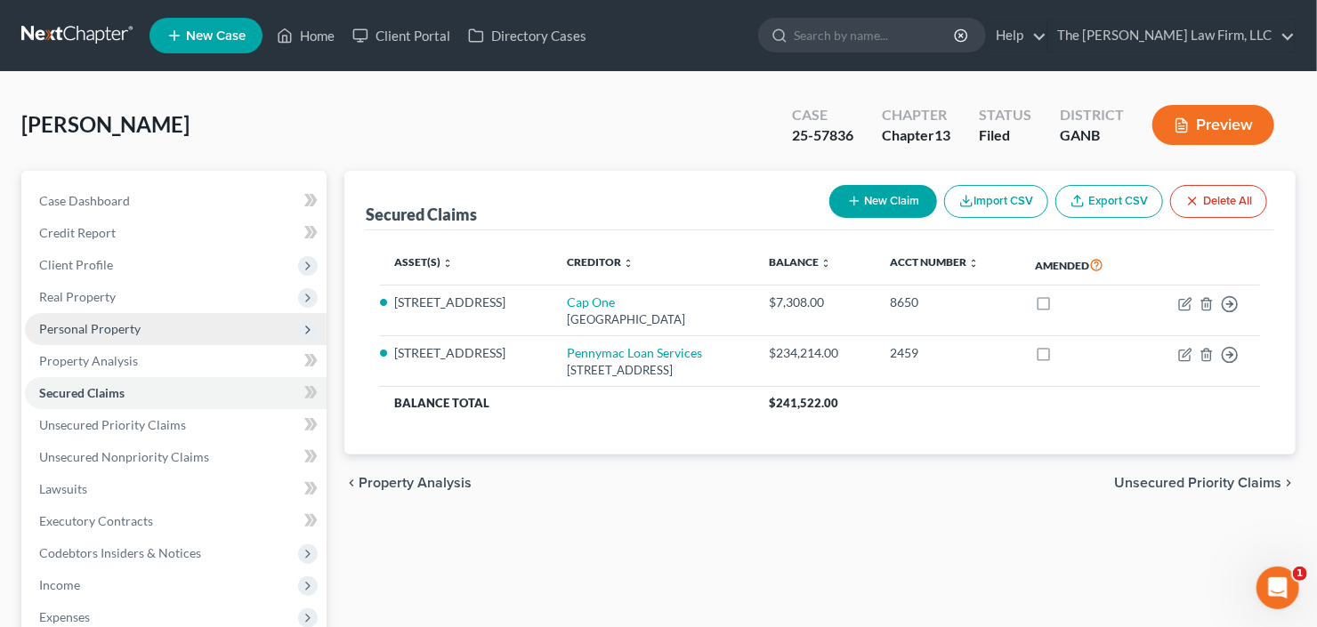
click at [132, 326] on span "Personal Property" at bounding box center [89, 328] width 101 height 15
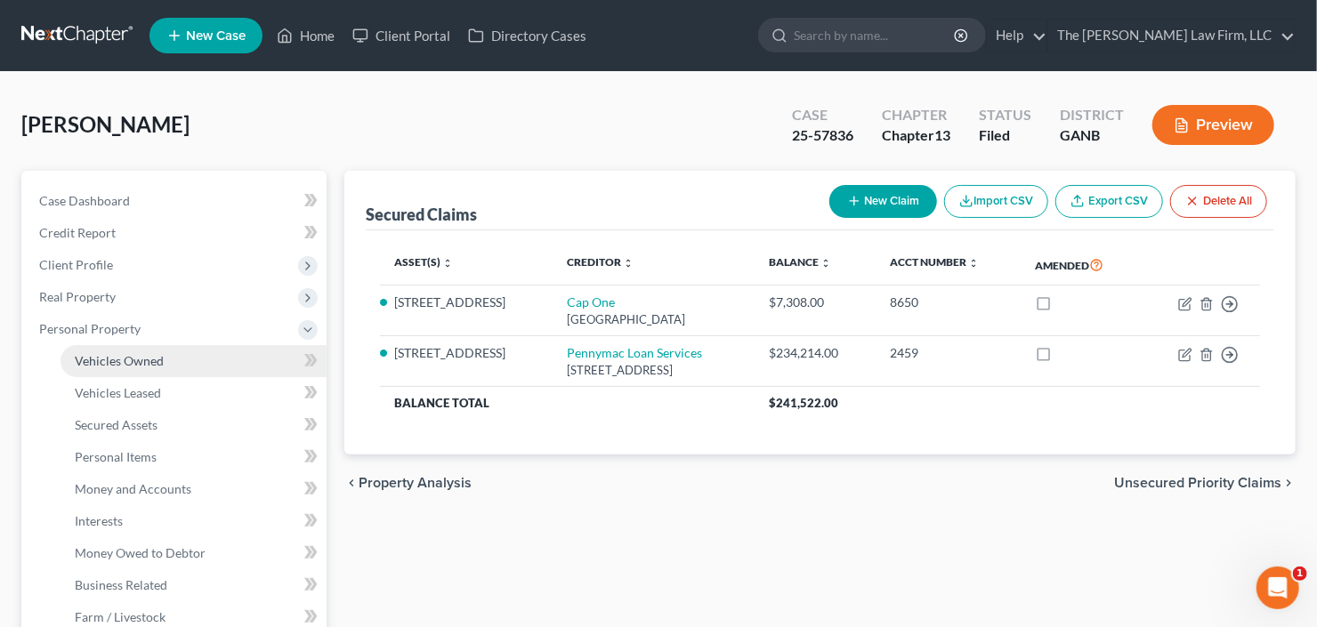
click at [145, 354] on span "Vehicles Owned" at bounding box center [119, 360] width 89 height 15
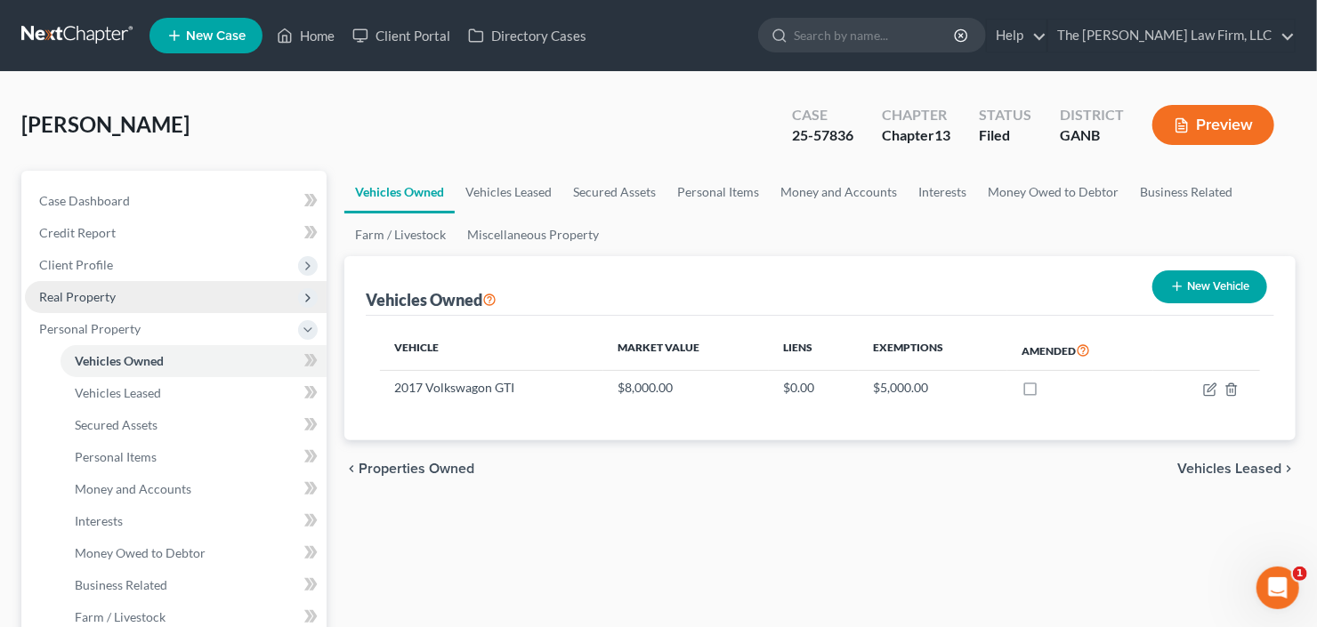
click at [126, 297] on span "Real Property" at bounding box center [176, 297] width 302 height 32
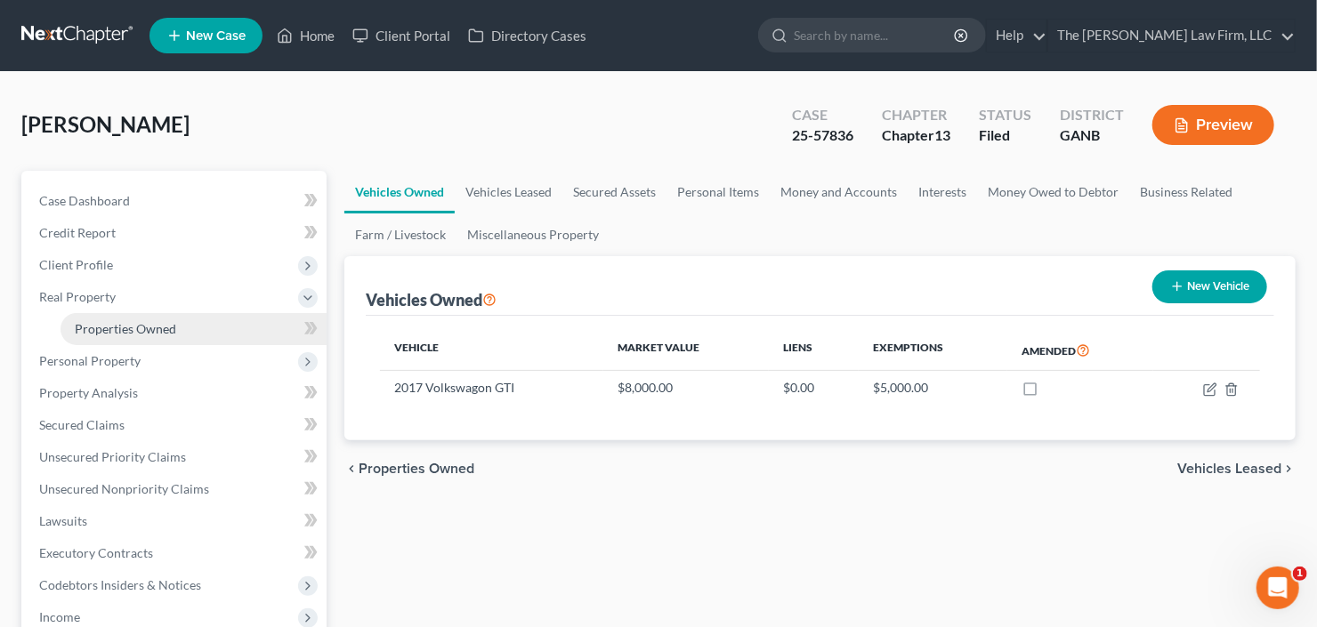
click at [133, 318] on link "Properties Owned" at bounding box center [193, 329] width 266 height 32
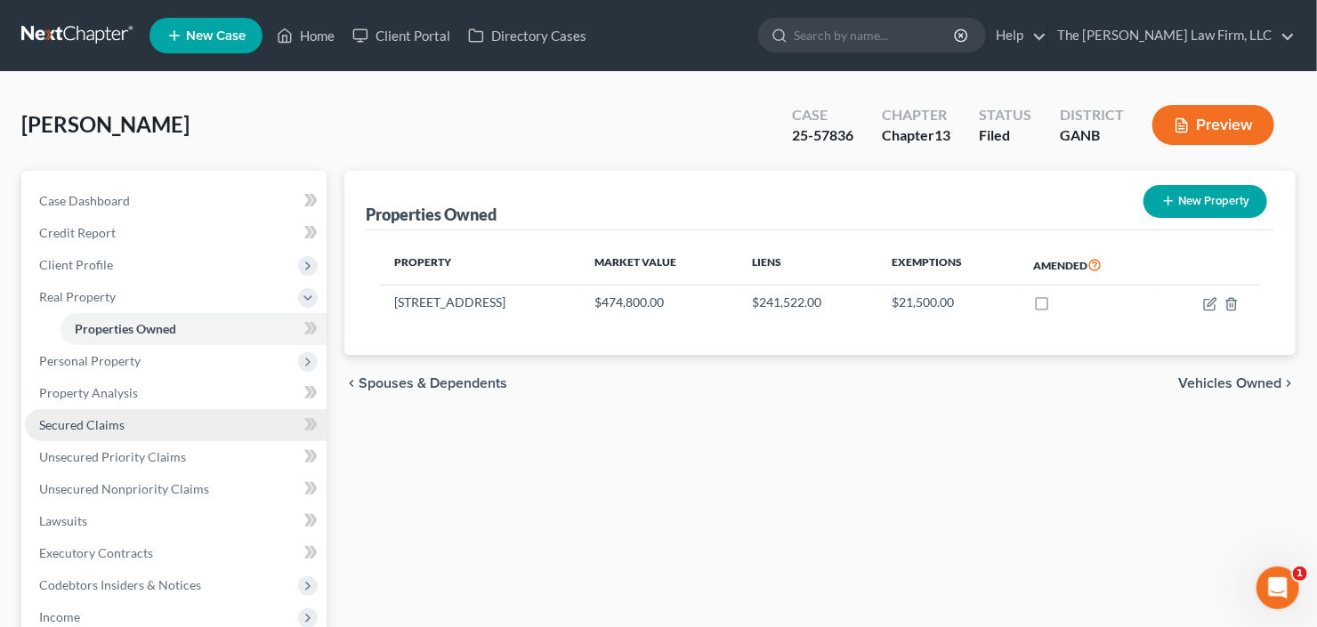
click at [96, 428] on span "Secured Claims" at bounding box center [81, 424] width 85 height 15
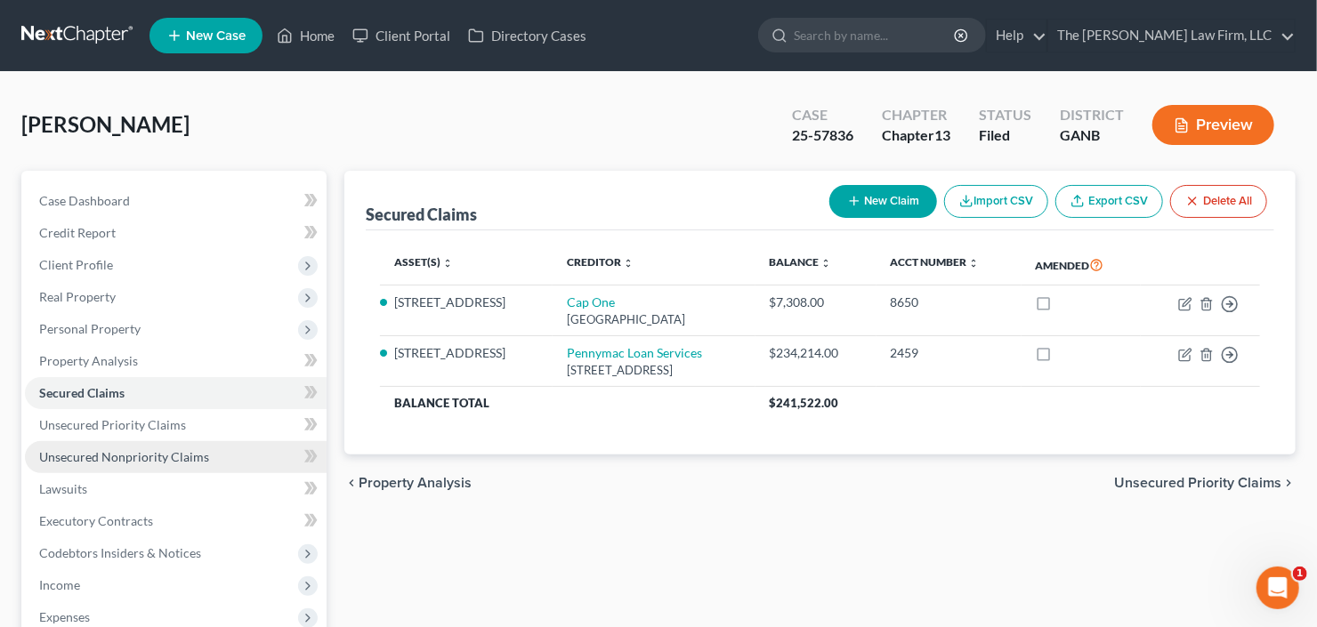
click at [113, 456] on span "Unsecured Nonpriority Claims" at bounding box center [124, 456] width 170 height 15
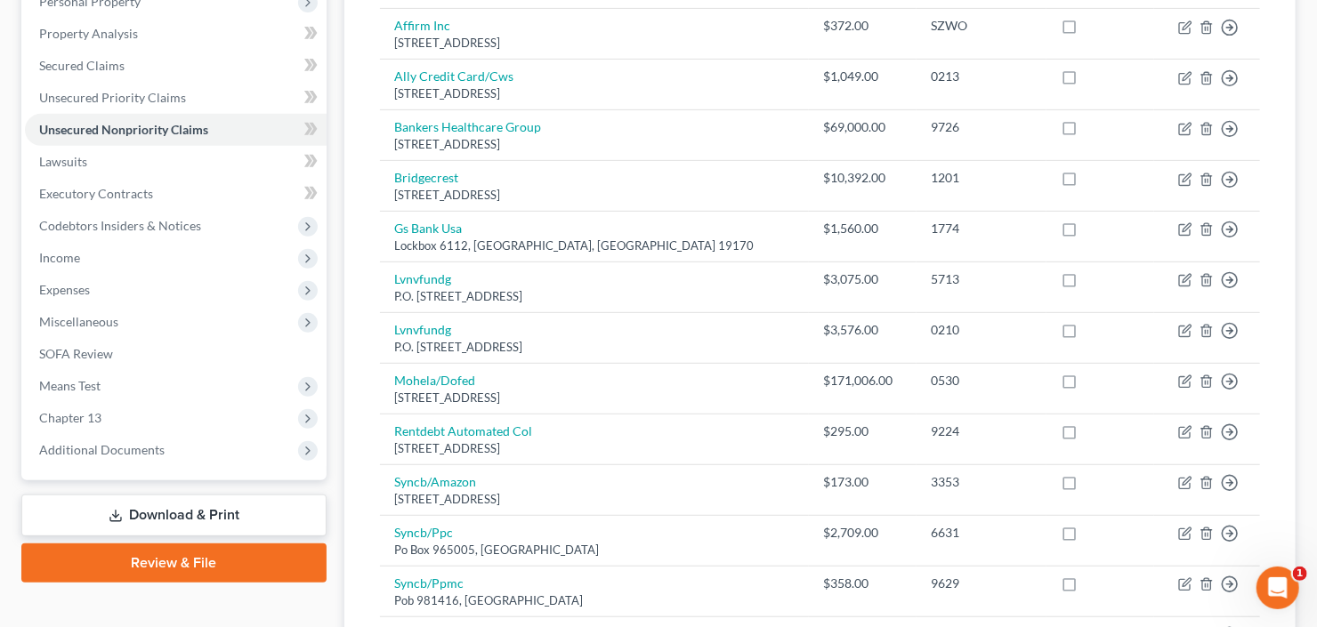
scroll to position [443, 0]
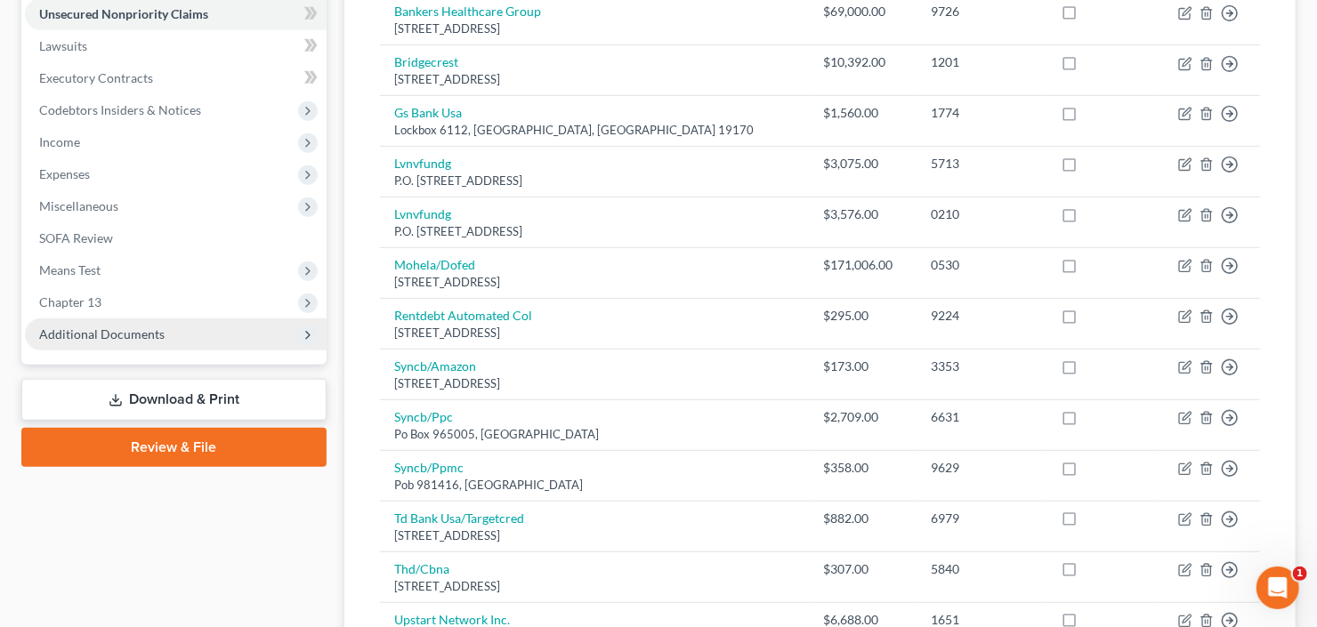
click at [132, 333] on span "Additional Documents" at bounding box center [101, 333] width 125 height 15
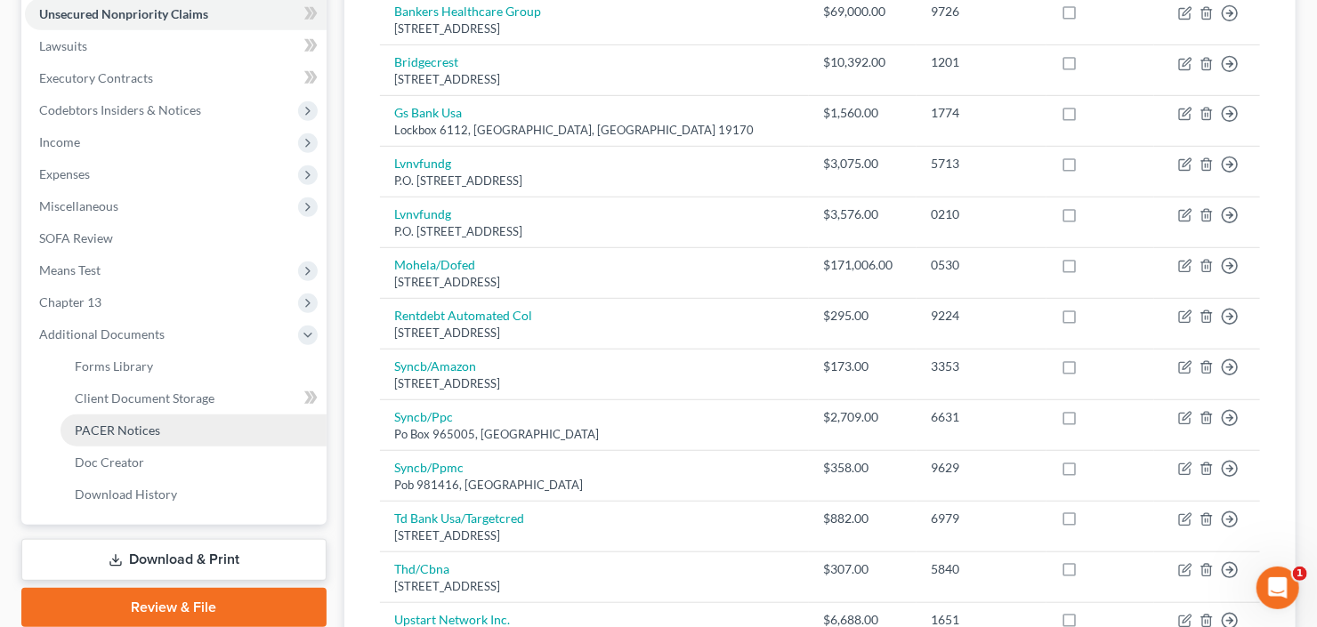
click at [138, 428] on span "PACER Notices" at bounding box center [117, 430] width 85 height 15
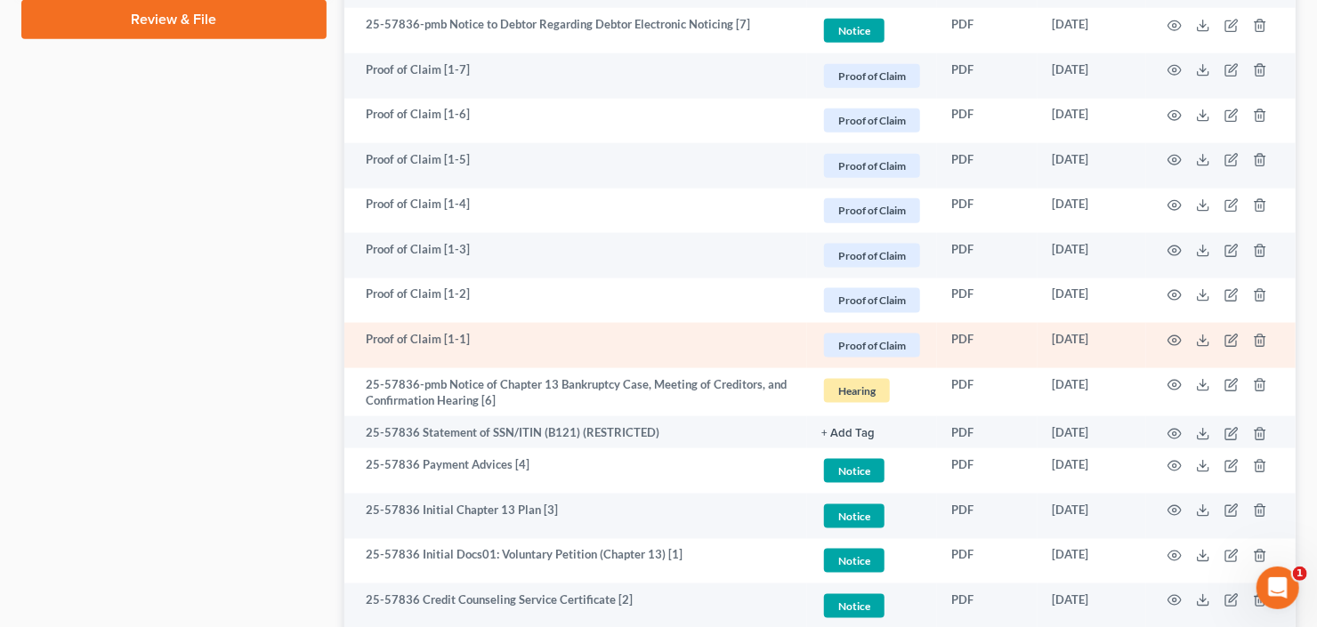
scroll to position [1169, 0]
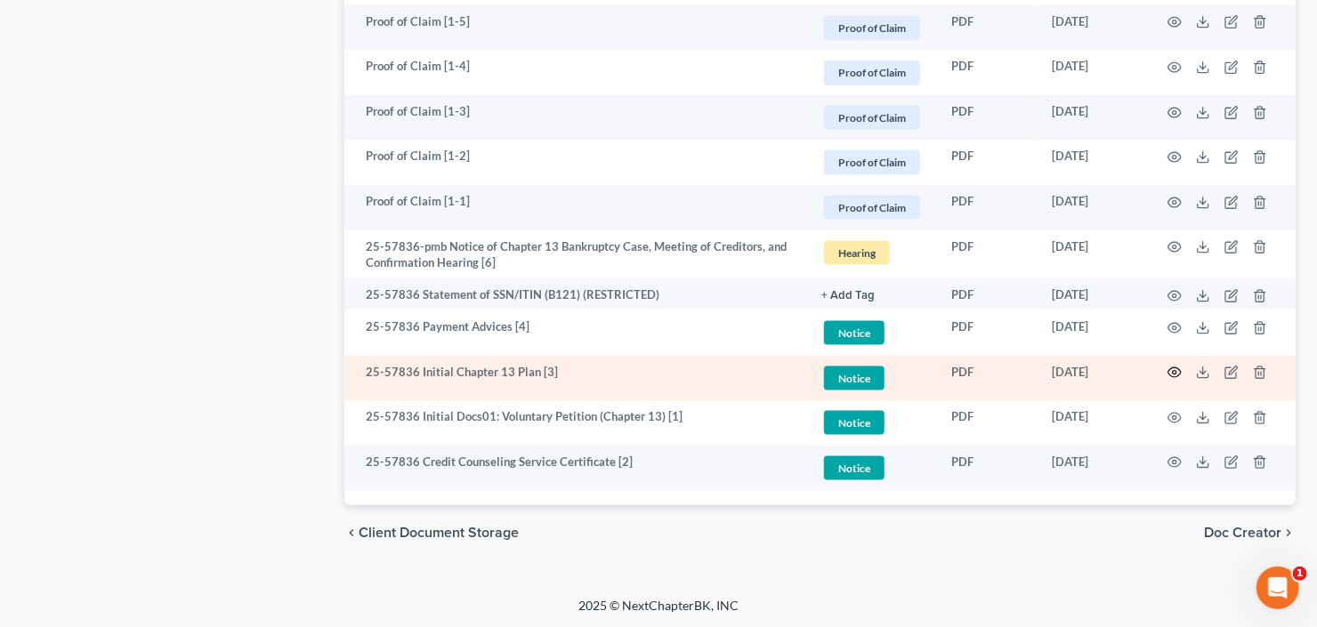
click at [1171, 370] on icon "button" at bounding box center [1174, 373] width 14 height 14
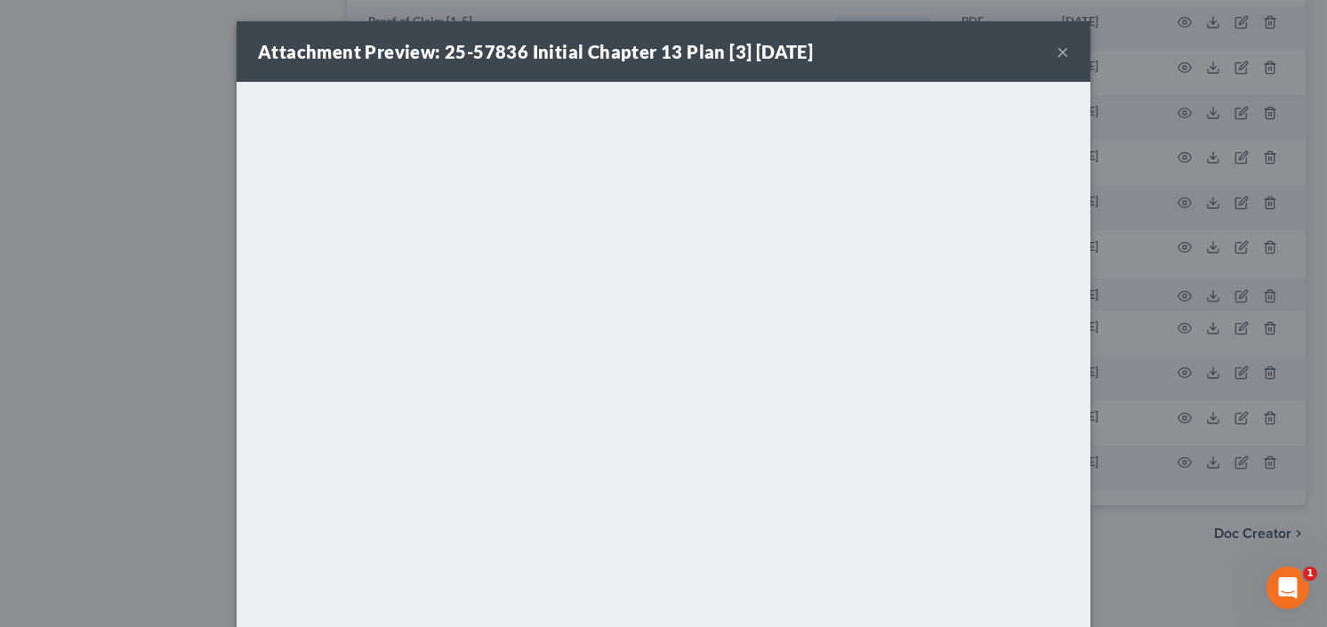
click at [1060, 52] on button "×" at bounding box center [1063, 51] width 12 height 21
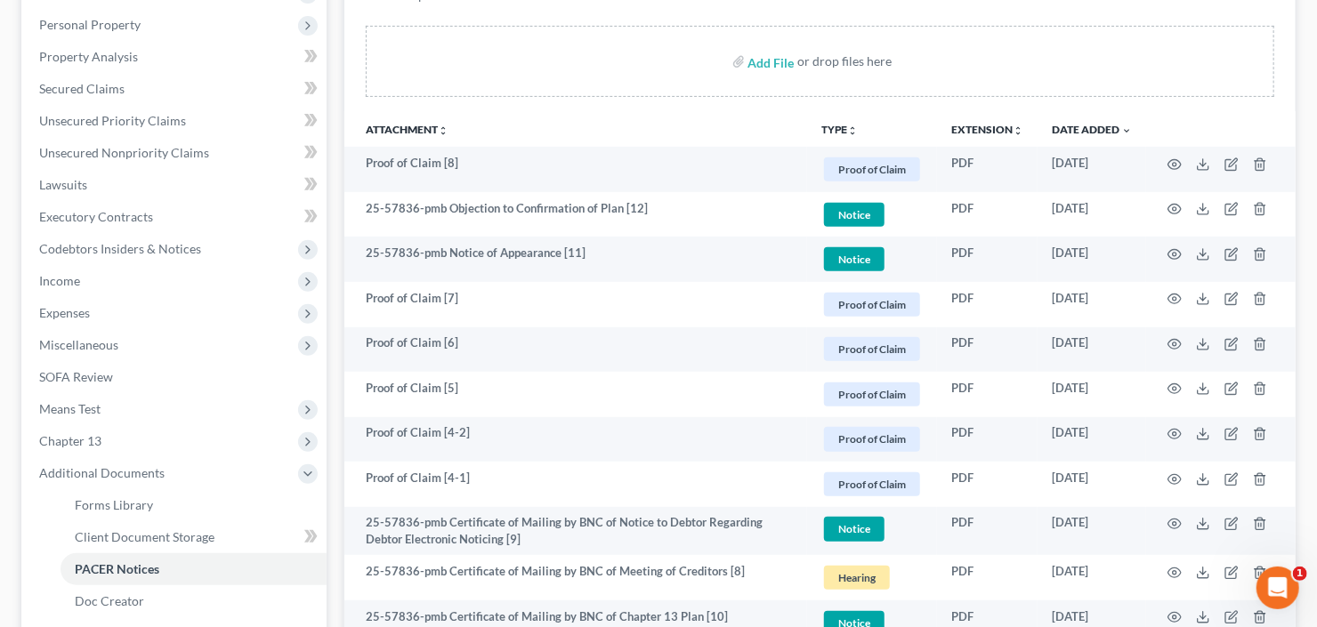
scroll to position [173, 0]
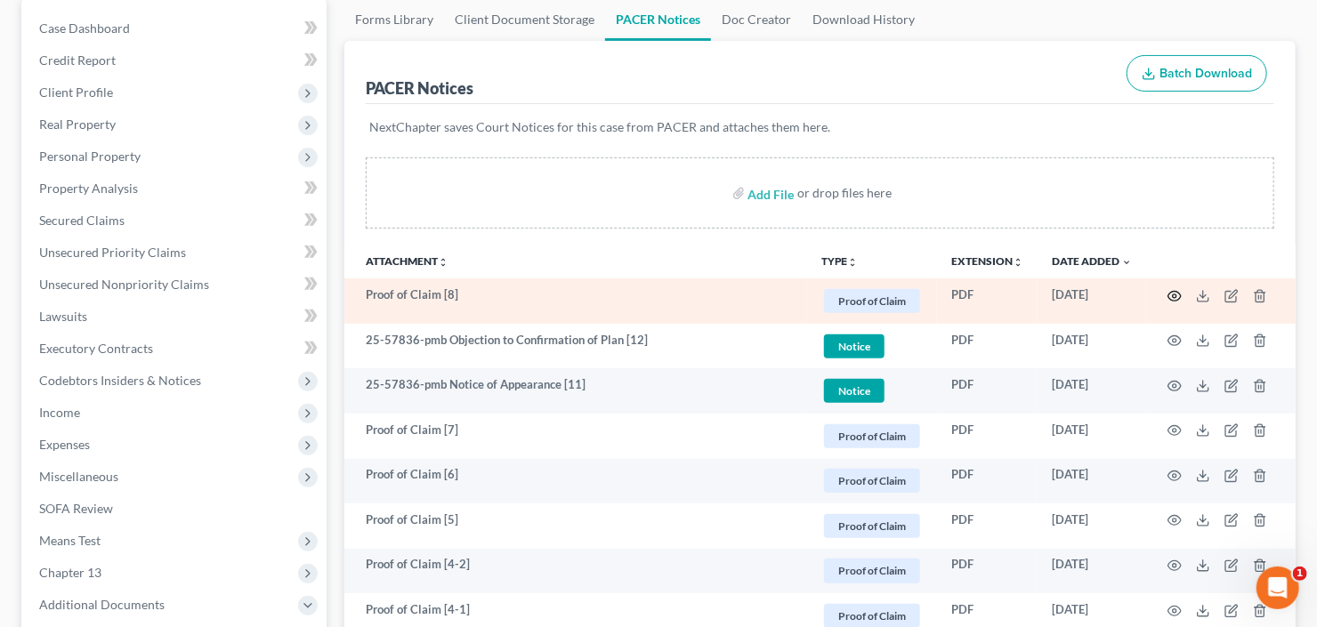
click at [1170, 294] on icon "button" at bounding box center [1174, 296] width 14 height 14
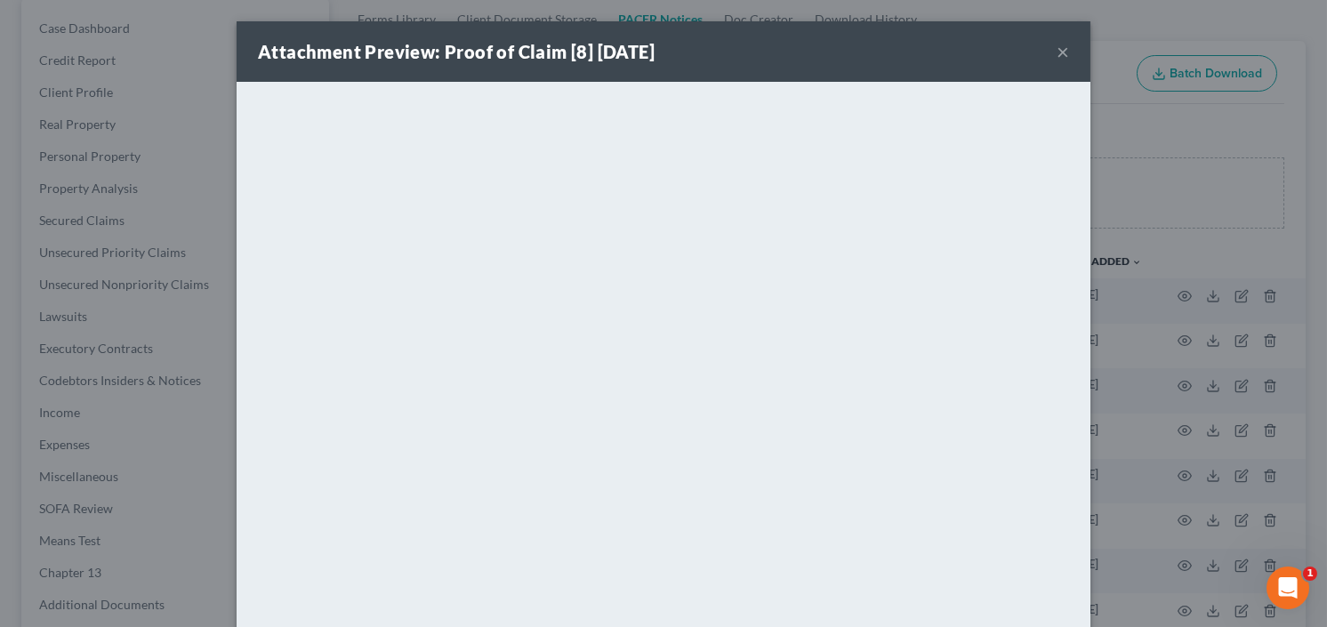
click at [1058, 44] on button "×" at bounding box center [1063, 51] width 12 height 21
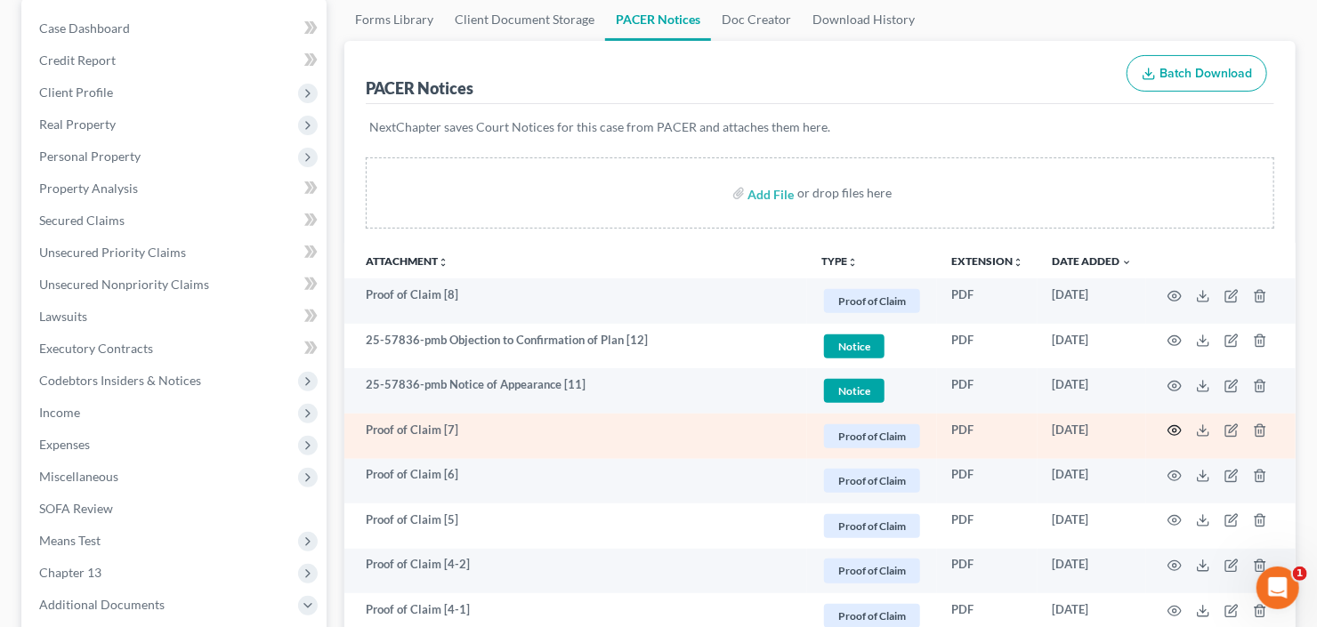
click at [1169, 432] on icon "button" at bounding box center [1174, 430] width 14 height 14
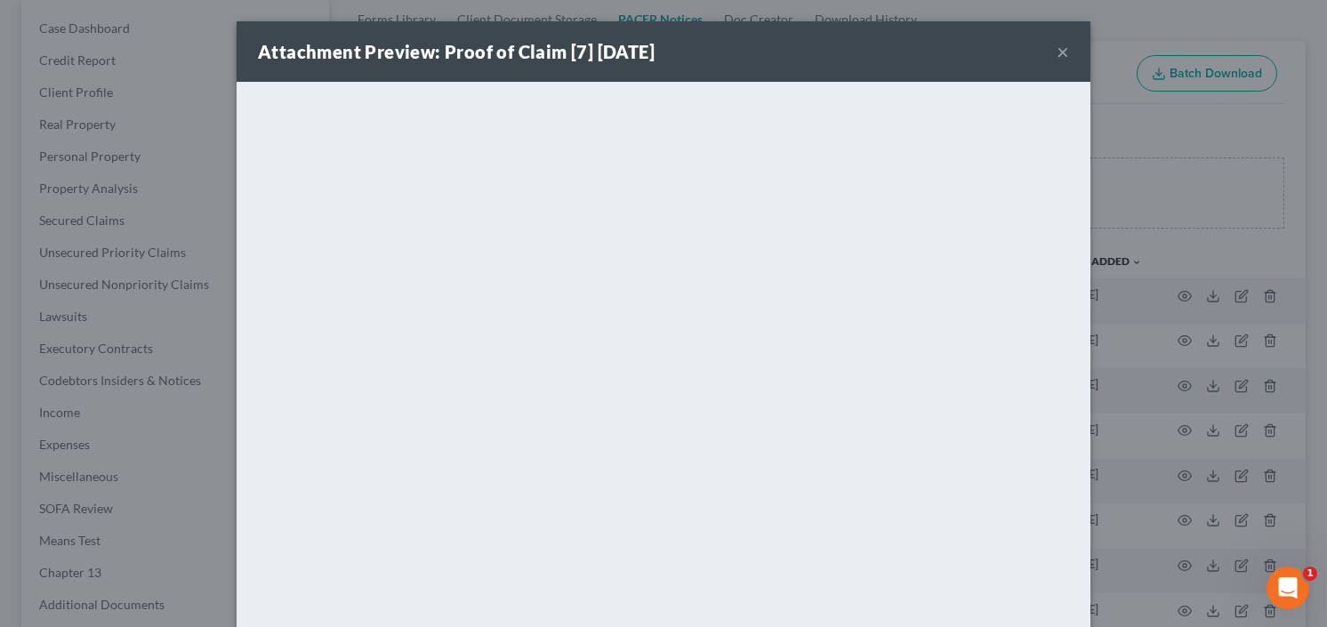
click at [1057, 49] on button "×" at bounding box center [1063, 51] width 12 height 21
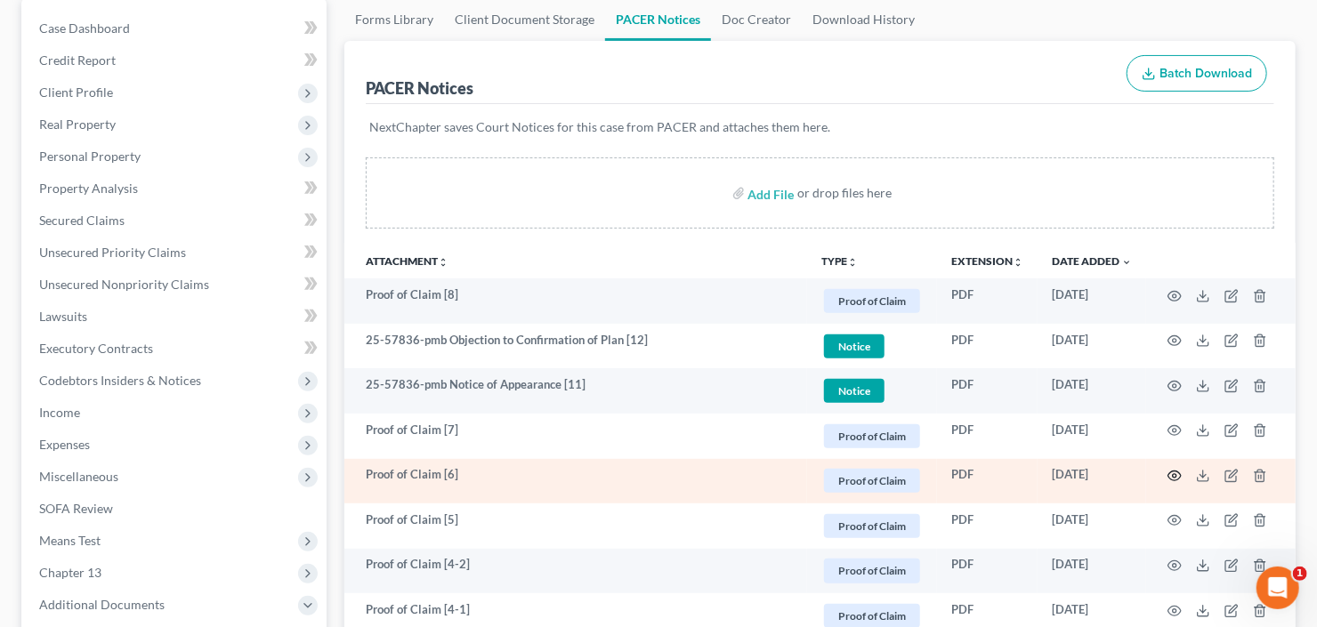
click at [1173, 480] on icon "button" at bounding box center [1174, 476] width 14 height 14
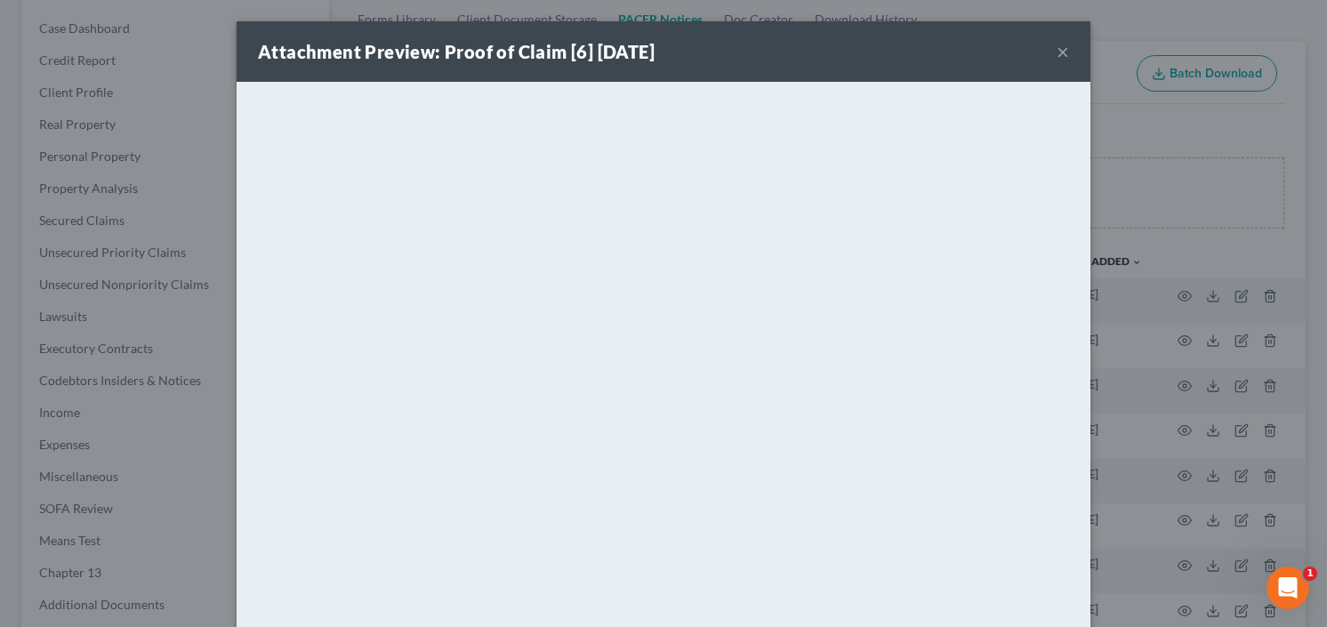
click at [1057, 52] on button "×" at bounding box center [1063, 51] width 12 height 21
